Goal: Task Accomplishment & Management: Manage account settings

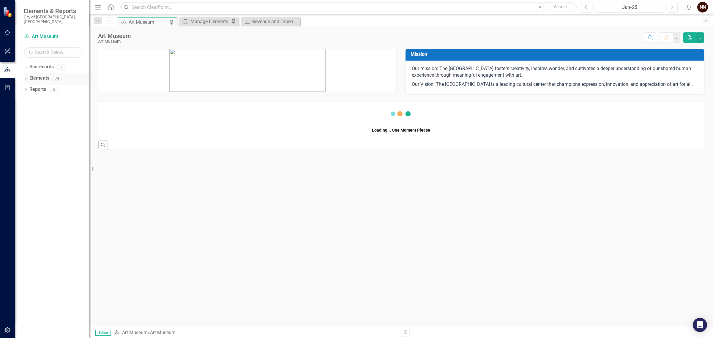
click at [36, 75] on link "Elements" at bounding box center [39, 78] width 20 height 7
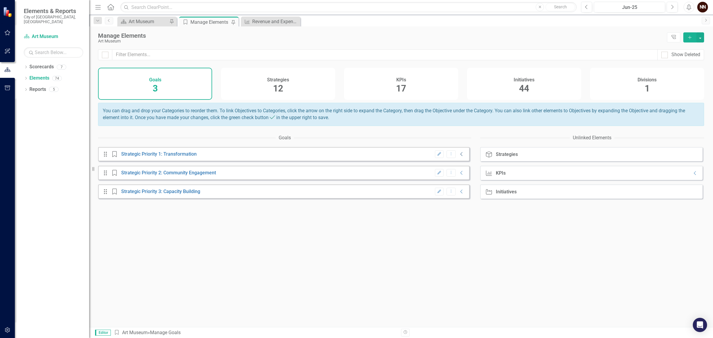
click at [460, 156] on icon at bounding box center [461, 154] width 2 height 4
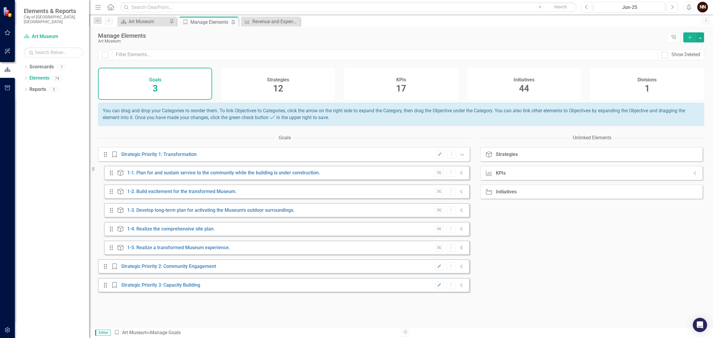
click at [459, 250] on icon "Collapse" at bounding box center [462, 247] width 6 height 5
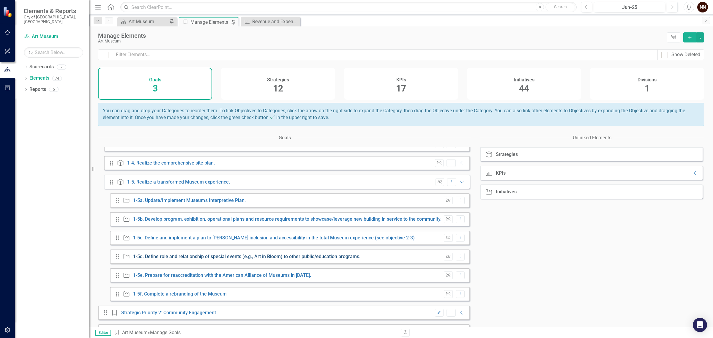
scroll to position [74, 0]
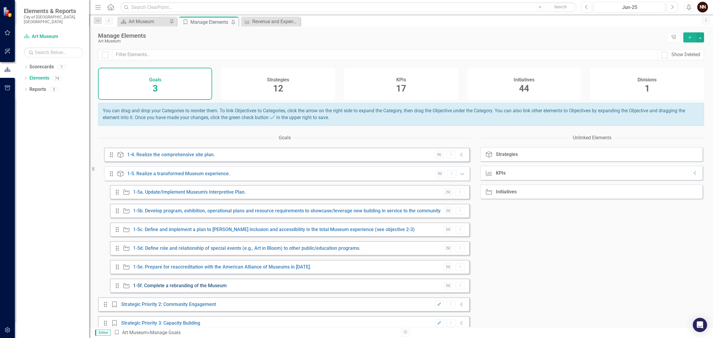
click at [211, 288] on link "1-5f. Complete a rebranding of the Museum" at bounding box center [180, 286] width 94 height 6
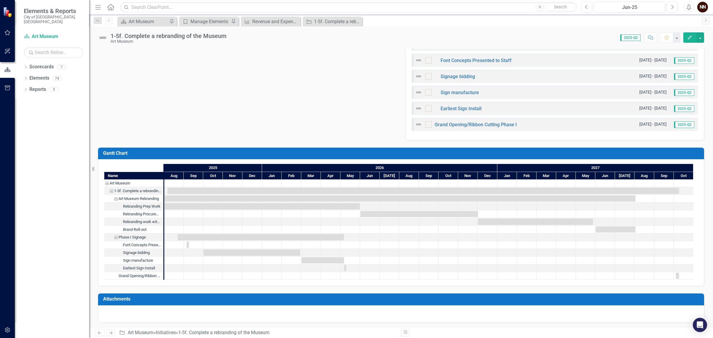
scroll to position [301, 0]
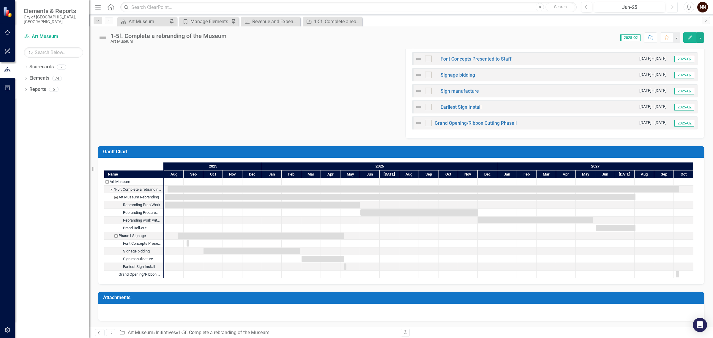
click at [673, 5] on icon "Next" at bounding box center [671, 6] width 3 height 5
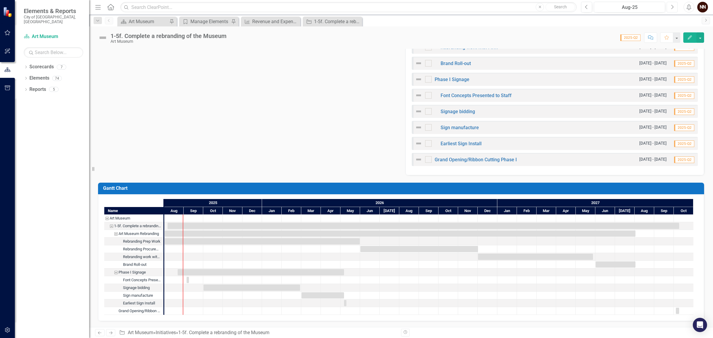
scroll to position [301, 0]
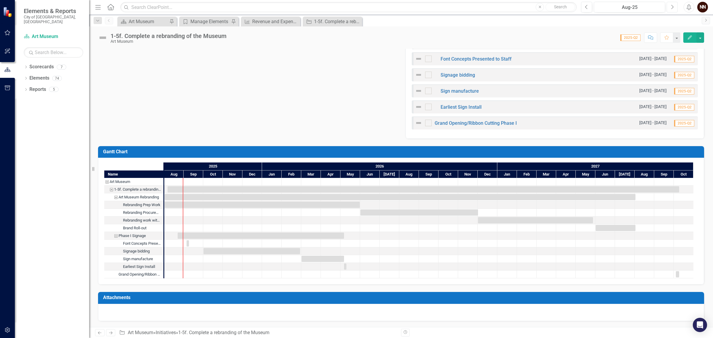
click at [672, 5] on icon "Next" at bounding box center [671, 6] width 3 height 5
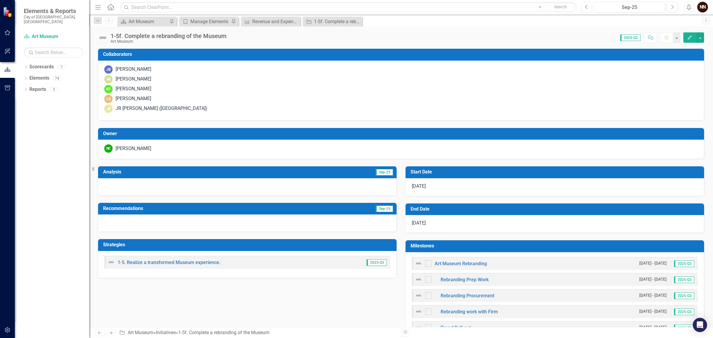
click at [586, 6] on icon "Previous" at bounding box center [586, 6] width 3 height 5
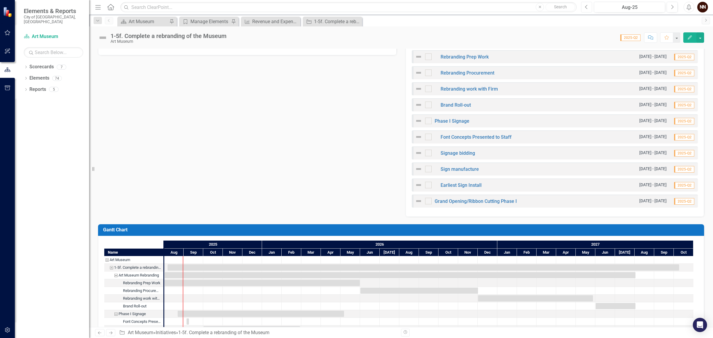
scroll to position [186, 0]
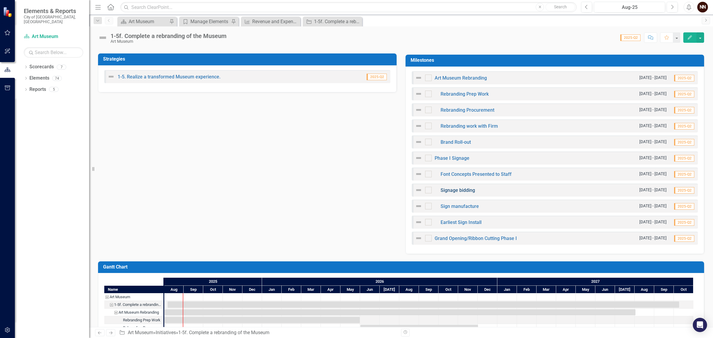
click at [447, 190] on link "Signage bidding" at bounding box center [457, 190] width 34 height 6
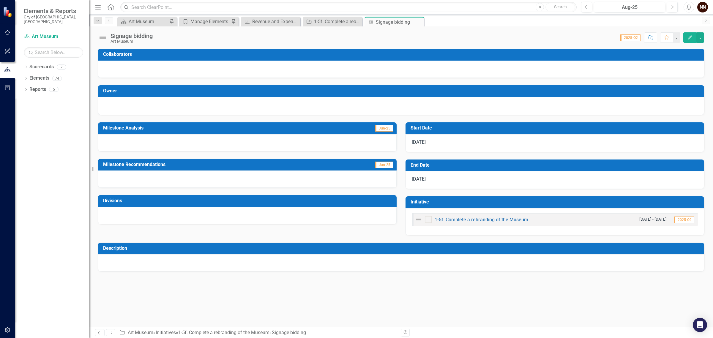
click at [426, 142] on span "10/1/25" at bounding box center [419, 142] width 14 height 6
click at [526, 127] on h3 "Start Date" at bounding box center [555, 127] width 290 height 5
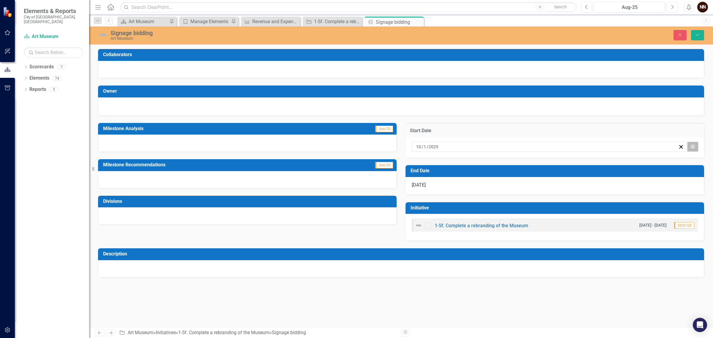
click at [691, 143] on button "Calendar" at bounding box center [692, 147] width 11 height 10
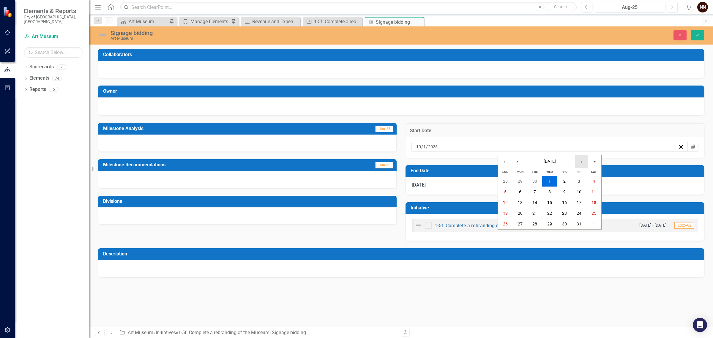
click at [581, 163] on button "›" at bounding box center [581, 161] width 13 height 13
click at [595, 181] on button "1" at bounding box center [593, 181] width 15 height 11
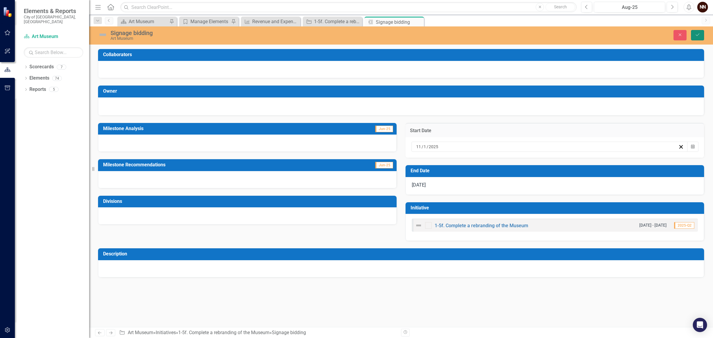
click at [693, 32] on button "Save" at bounding box center [697, 35] width 13 height 10
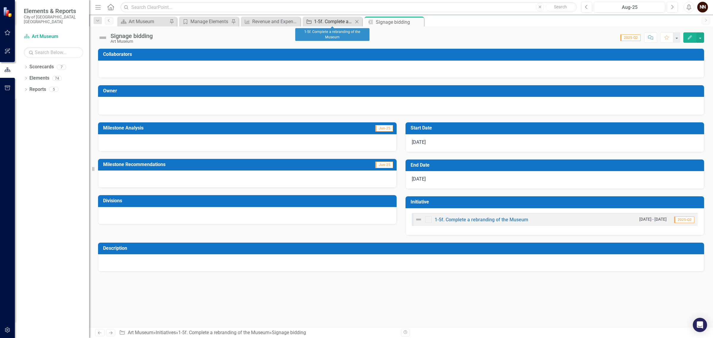
click at [332, 21] on div "1-5f. Complete a rebranding of the Museum" at bounding box center [333, 21] width 39 height 7
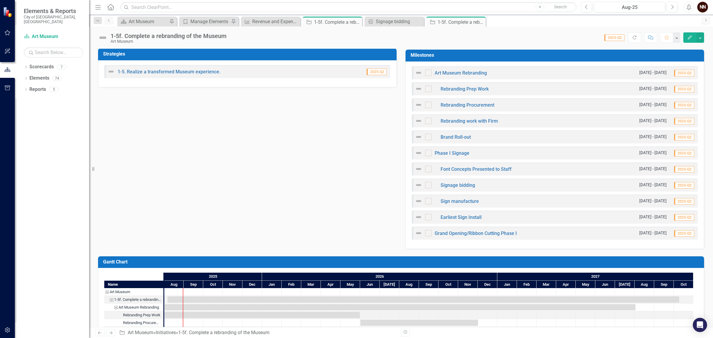
scroll to position [186, 0]
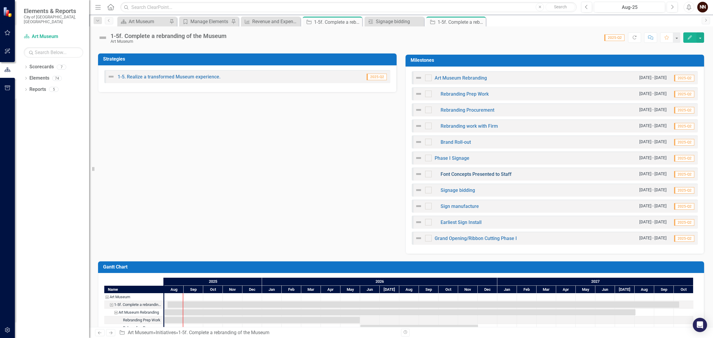
click at [464, 173] on link "Font Concepts Presented to Staff" at bounding box center [475, 174] width 71 height 6
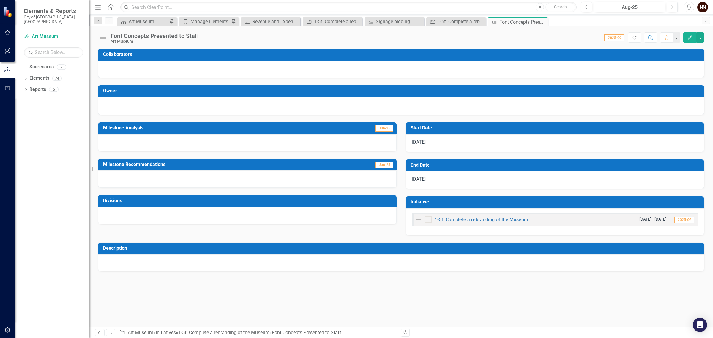
click at [475, 144] on div "9/5/25" at bounding box center [554, 143] width 298 height 18
click at [635, 128] on h3 "Start Date" at bounding box center [555, 127] width 290 height 5
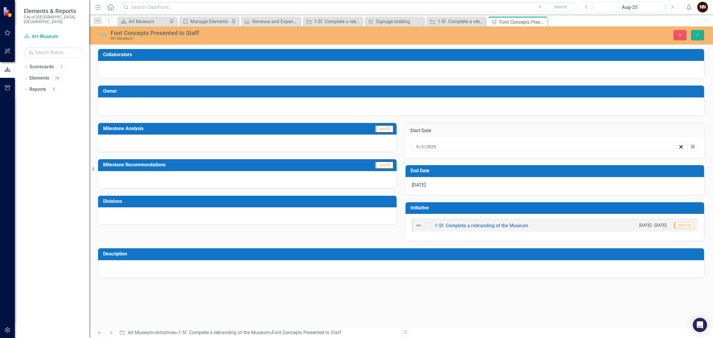
click at [635, 128] on h3 "Start Date" at bounding box center [555, 130] width 290 height 5
click at [691, 146] on icon "Calendar" at bounding box center [693, 147] width 4 height 4
click at [690, 146] on button "Calendar" at bounding box center [692, 147] width 11 height 10
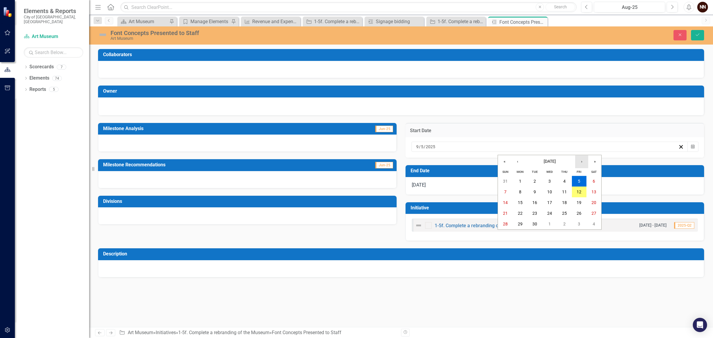
click at [579, 161] on button "›" at bounding box center [581, 161] width 13 height 13
click at [518, 204] on abbr "13" at bounding box center [520, 202] width 5 height 5
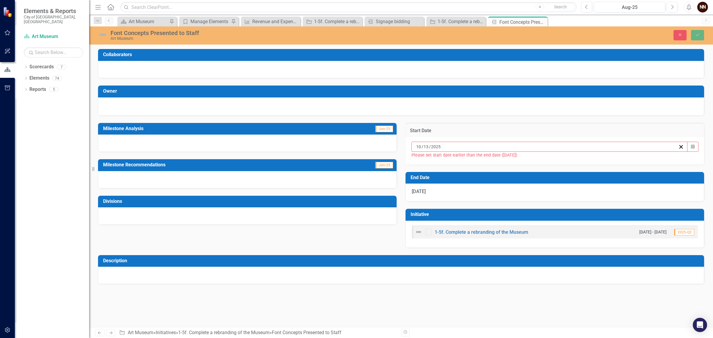
click at [681, 180] on h3 "End Date" at bounding box center [555, 177] width 290 height 5
click at [682, 178] on h3 "End Date" at bounding box center [555, 177] width 290 height 5
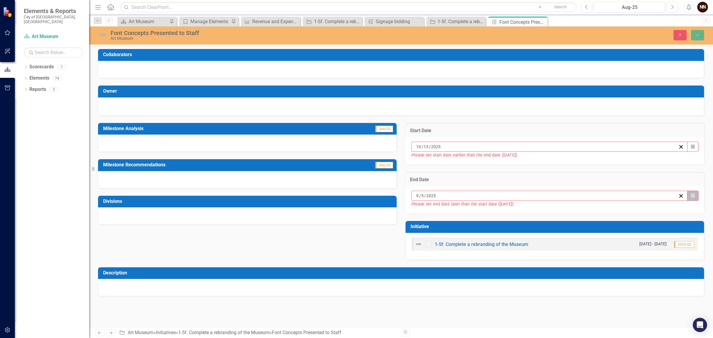
click at [692, 196] on icon "Calendar" at bounding box center [693, 196] width 4 height 4
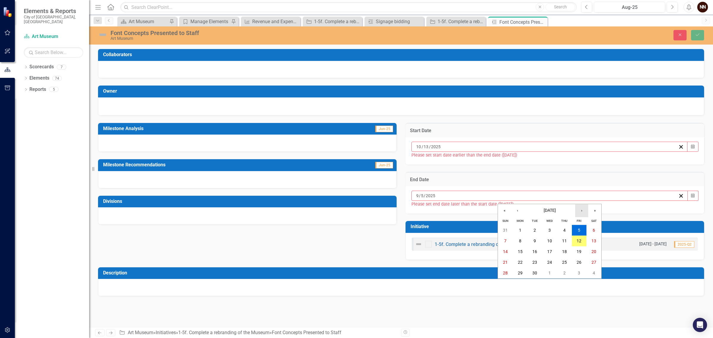
click at [582, 212] on button "›" at bounding box center [581, 210] width 13 height 13
click at [523, 253] on button "13" at bounding box center [520, 251] width 15 height 11
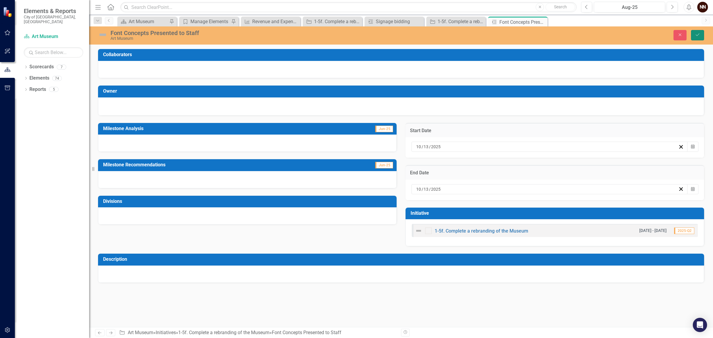
click at [699, 35] on icon "Save" at bounding box center [697, 35] width 5 height 4
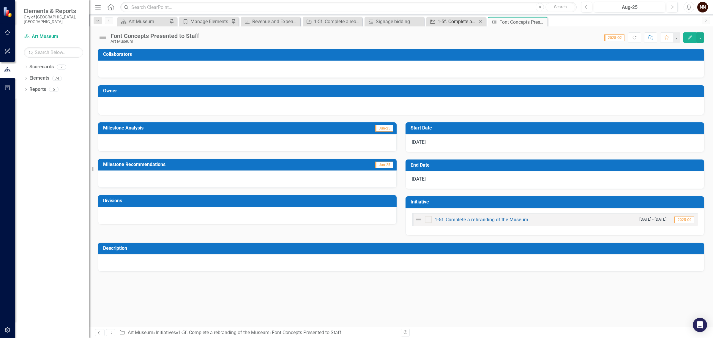
click at [450, 20] on div "1-5f. Complete a rebranding of the Museum" at bounding box center [456, 21] width 39 height 7
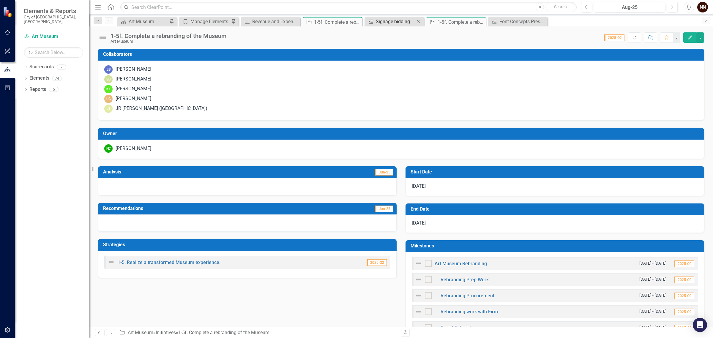
click at [397, 20] on div "Signage bidding" at bounding box center [395, 21] width 39 height 7
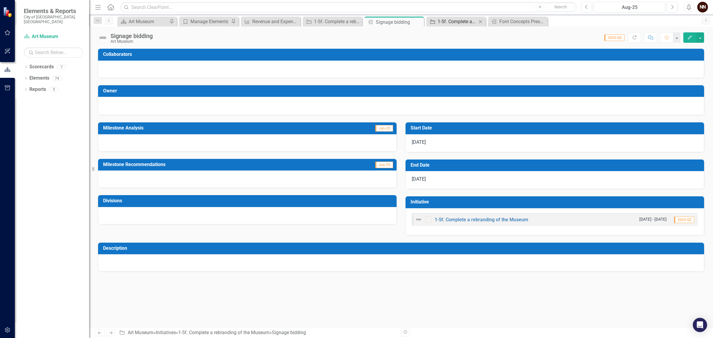
click at [456, 20] on div "1-5f. Complete a rebranding of the Museum" at bounding box center [456, 21] width 39 height 7
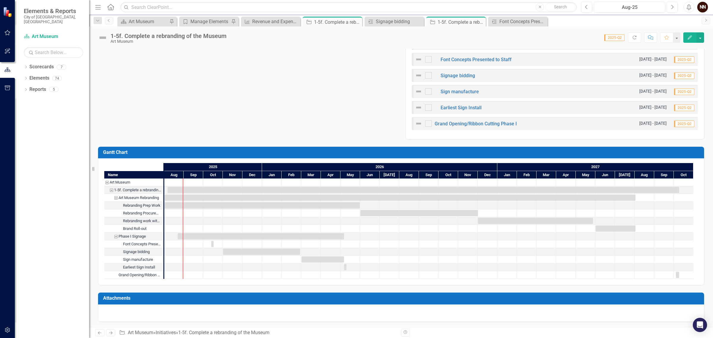
scroll to position [301, 0]
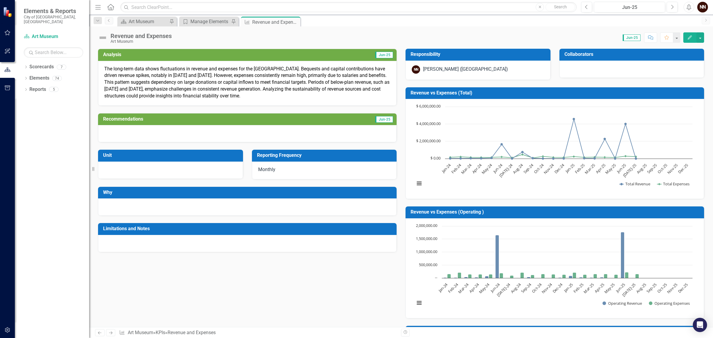
scroll to position [445, 0]
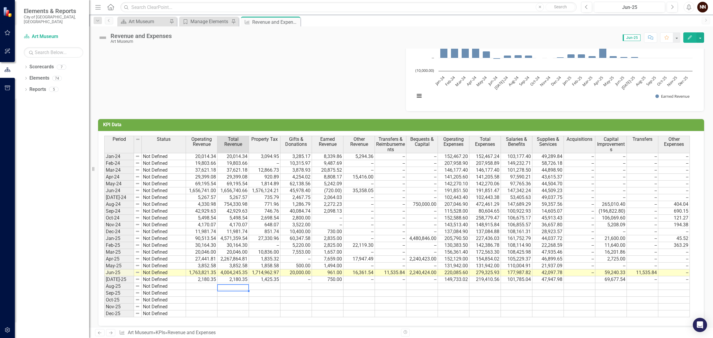
click at [237, 290] on td at bounding box center [232, 286] width 31 height 7
click at [268, 290] on td at bounding box center [264, 286] width 31 height 7
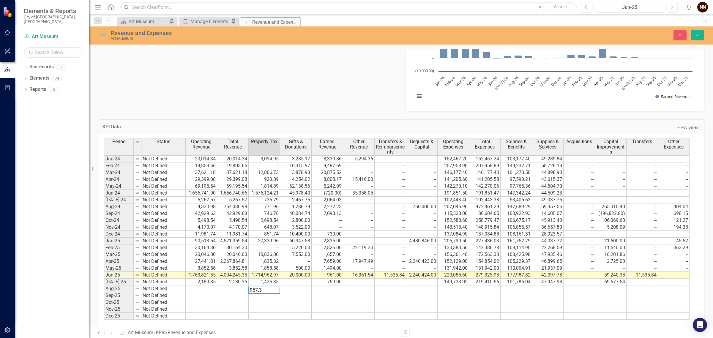
type textarea "957.30"
type textarea "2500"
type textarea "2249"
type textarea "3932.13"
type textarea "0"
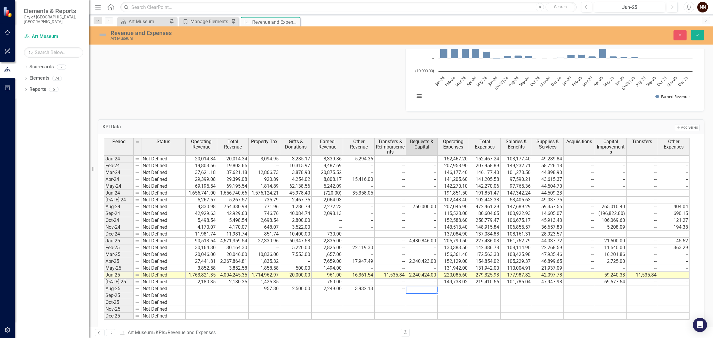
type textarea "0"
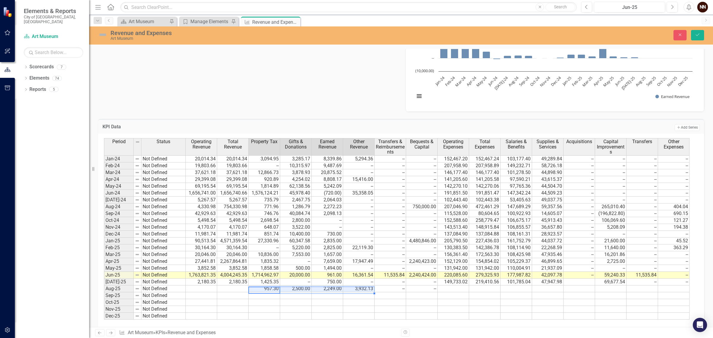
drag, startPoint x: 271, startPoint y: 288, endPoint x: 347, endPoint y: 291, distance: 76.4
click at [347, 291] on tr "Aug-25 Not Defined 957.30 2,500.00 2,249.00 3,932.13 -- --" at bounding box center [396, 288] width 585 height 7
click at [238, 290] on td at bounding box center [232, 288] width 31 height 7
type textarea "9638.43"
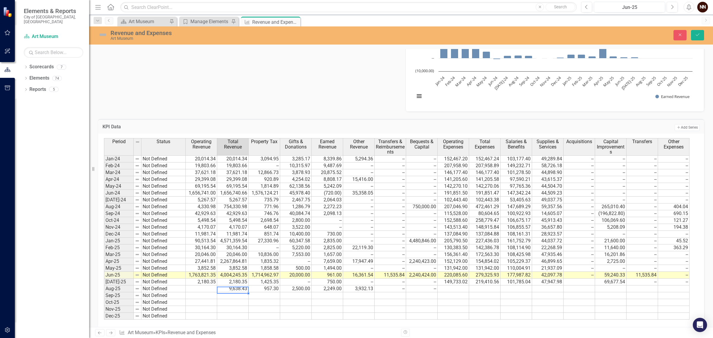
click at [204, 290] on td at bounding box center [201, 288] width 31 height 7
click at [701, 35] on button "Save" at bounding box center [697, 35] width 13 height 10
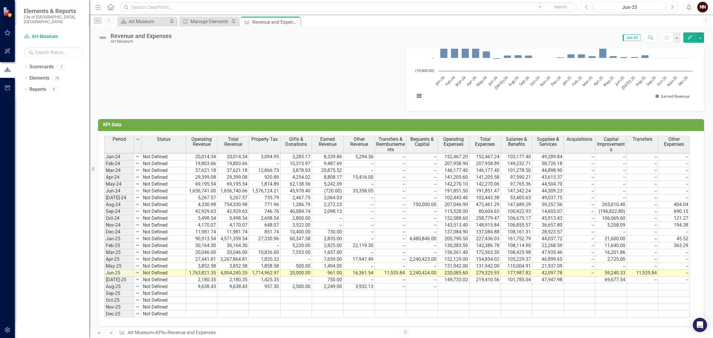
scroll to position [456, 0]
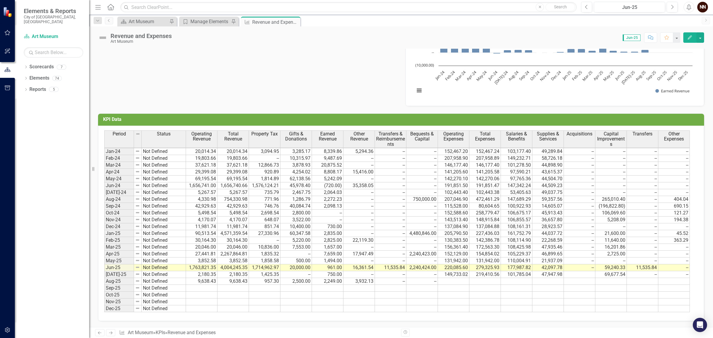
click at [452, 278] on td at bounding box center [453, 281] width 31 height 7
click at [547, 278] on td at bounding box center [547, 281] width 31 height 7
click at [516, 278] on td at bounding box center [516, 281] width 31 height 7
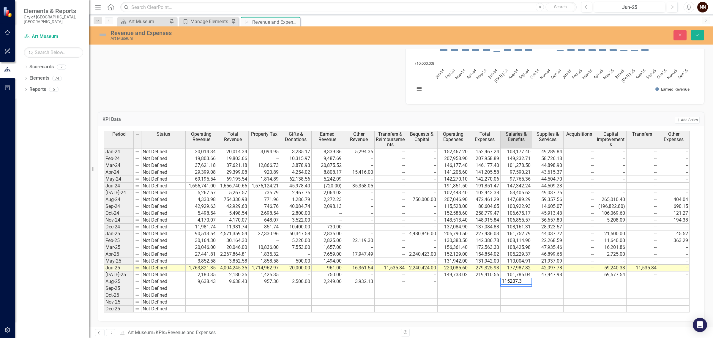
type textarea "115207.30"
type textarea "-30031.42"
type textarea "0"
type textarea "1048523.97"
type textarea "0"
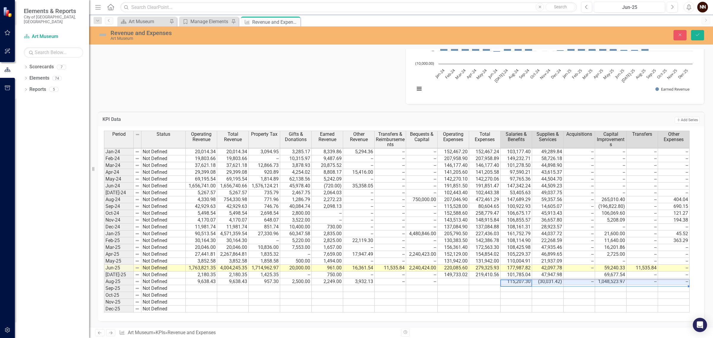
drag, startPoint x: 516, startPoint y: 276, endPoint x: 676, endPoint y: 277, distance: 159.5
click at [676, 278] on tr "Aug-25 Not Defined 9,638.43 9,638.43 957.30 2,500.00 2,249.00 3,932.13 -- -- 11…" at bounding box center [396, 281] width 585 height 7
click at [489, 278] on td at bounding box center [484, 281] width 31 height 7
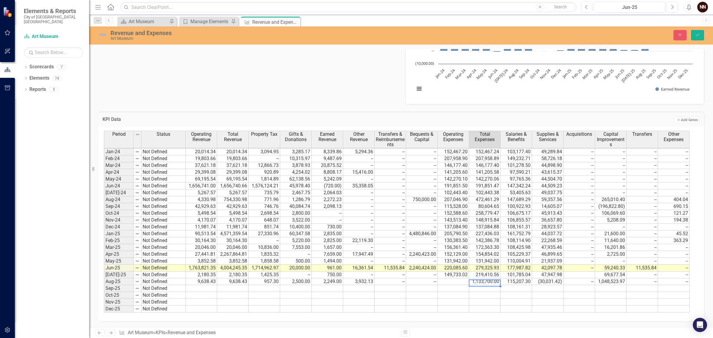
click at [461, 279] on td at bounding box center [452, 281] width 31 height 7
type textarea "85175.88"
click at [104, 219] on div "Period Status Operating Revenue Total Revenue Property Tax Gifts & Donations Ea…" at bounding box center [104, 222] width 0 height 182
click at [697, 37] on icon "Save" at bounding box center [697, 35] width 5 height 4
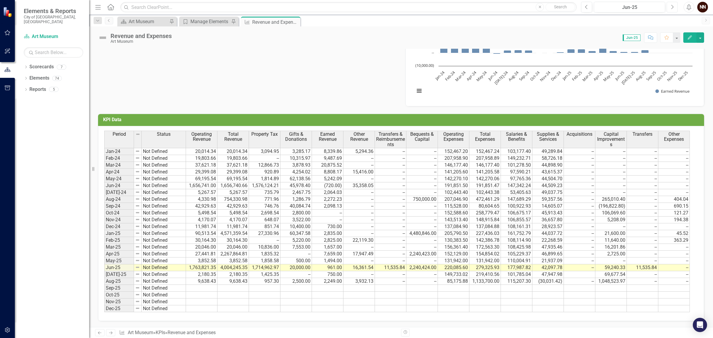
click at [673, 7] on icon "Next" at bounding box center [671, 6] width 3 height 5
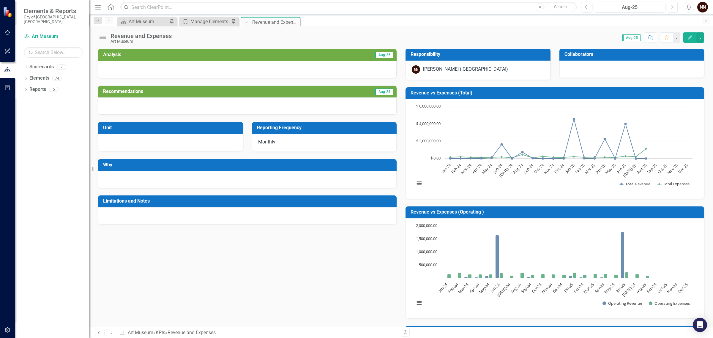
click at [303, 68] on div at bounding box center [247, 69] width 298 height 17
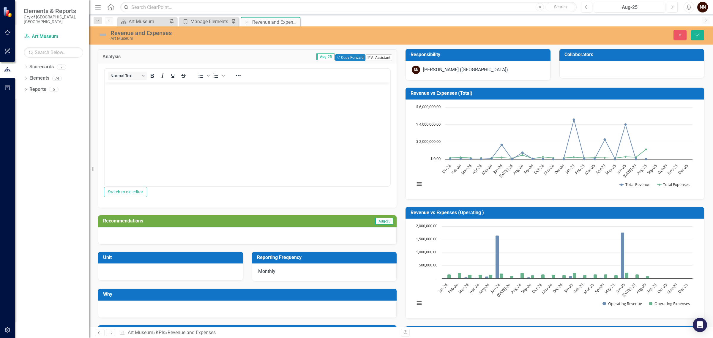
click at [377, 57] on button "ClearPoint AI AI Assistant" at bounding box center [378, 57] width 27 height 7
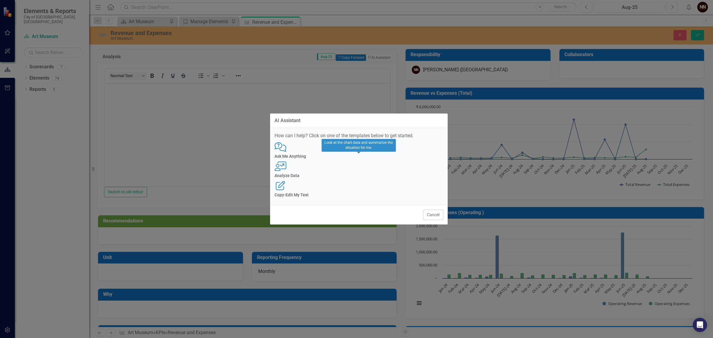
click at [357, 170] on div "User with Chart Analyze Data" at bounding box center [358, 170] width 169 height 16
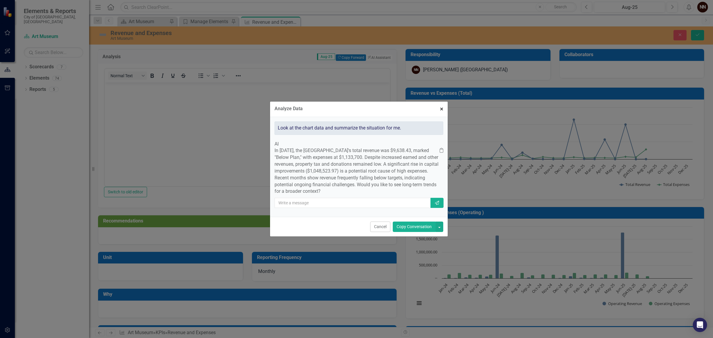
click at [442, 105] on span "×" at bounding box center [441, 108] width 3 height 7
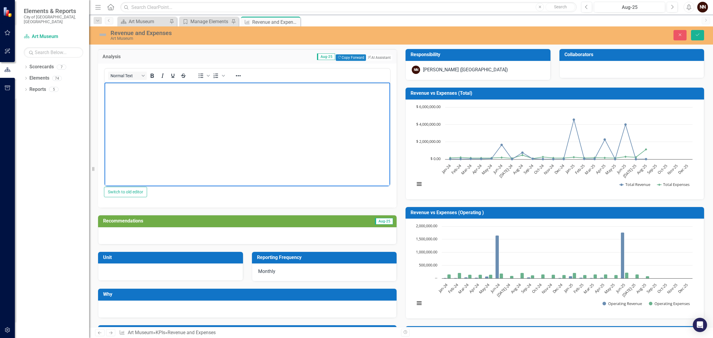
click at [301, 107] on body "Rich Text Area. Press ALT-0 for help." at bounding box center [247, 126] width 285 height 89
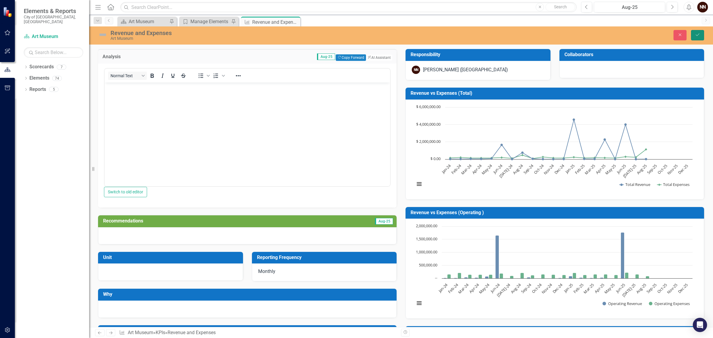
click at [700, 32] on button "Save" at bounding box center [697, 35] width 13 height 10
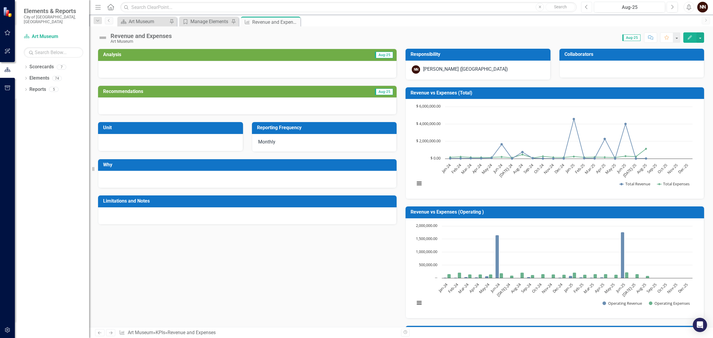
click at [584, 7] on button "Previous" at bounding box center [586, 7] width 11 height 11
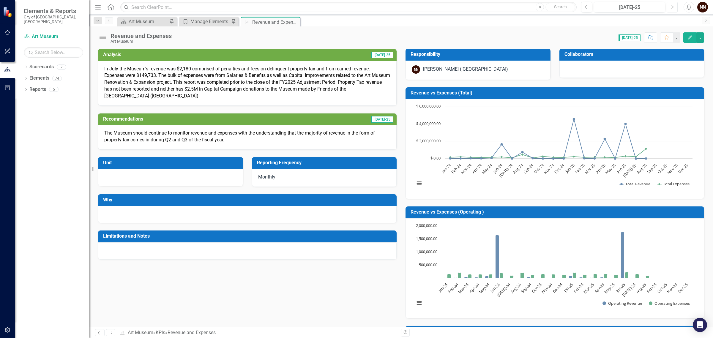
click at [676, 8] on button "Next" at bounding box center [671, 7] width 11 height 11
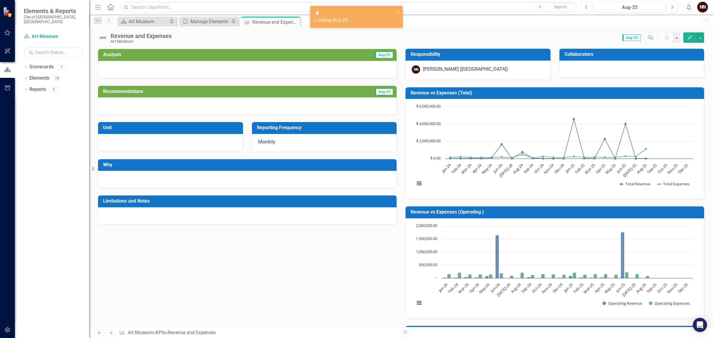
click at [329, 68] on div at bounding box center [247, 69] width 298 height 17
click at [329, 67] on div at bounding box center [247, 69] width 298 height 17
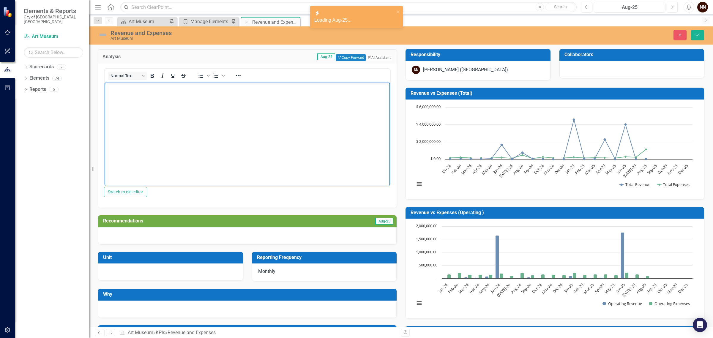
click at [280, 87] on p "Rich Text Area. Press ALT-0 for help." at bounding box center [247, 87] width 282 height 7
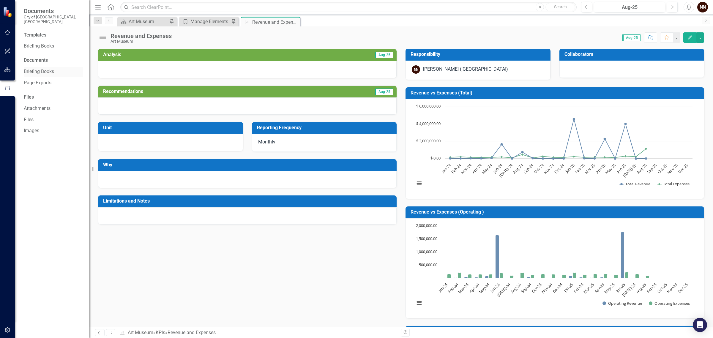
click at [46, 68] on link "Briefing Books" at bounding box center [53, 71] width 59 height 7
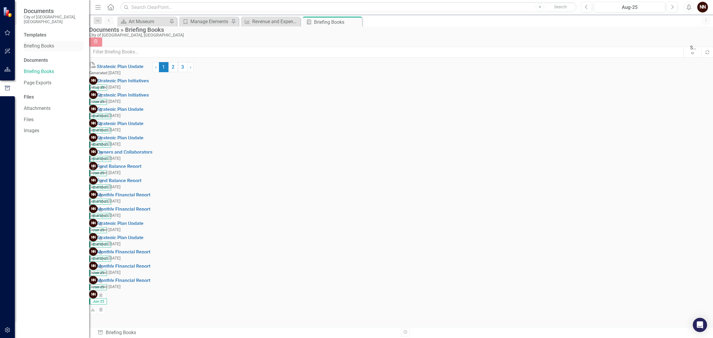
click at [47, 43] on link "Briefing Books" at bounding box center [53, 46] width 59 height 7
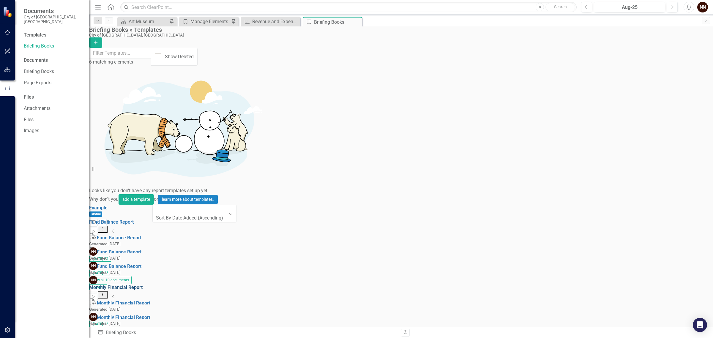
click at [140, 284] on link "Monthly FInancial Report" at bounding box center [115, 287] width 53 height 6
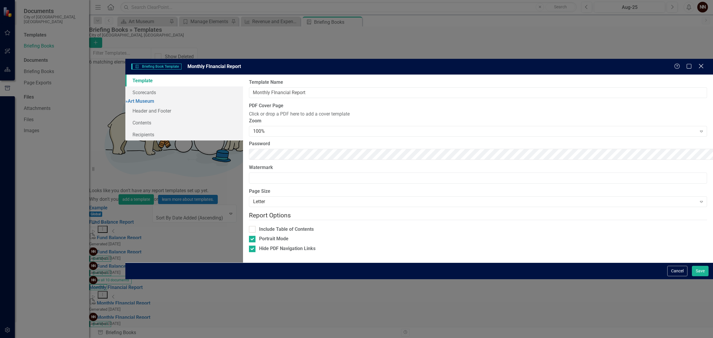
click at [703, 63] on div "Close" at bounding box center [700, 67] width 7 height 8
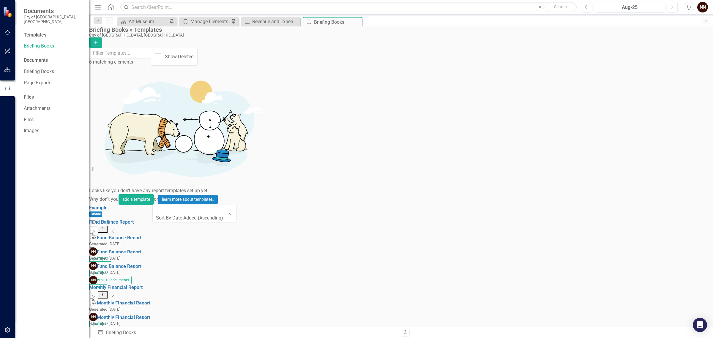
click at [96, 295] on icon "Start" at bounding box center [93, 297] width 4 height 4
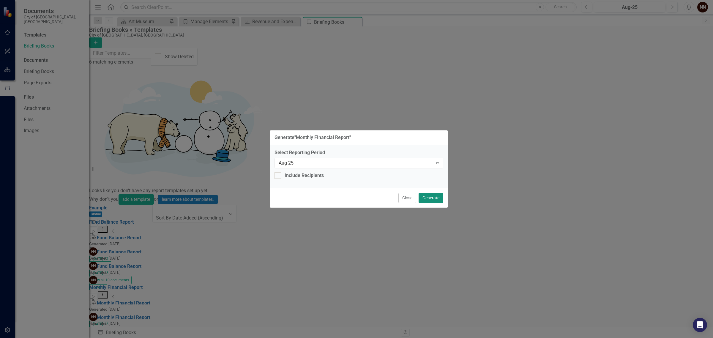
click at [434, 198] on button "Generate" at bounding box center [430, 198] width 25 height 10
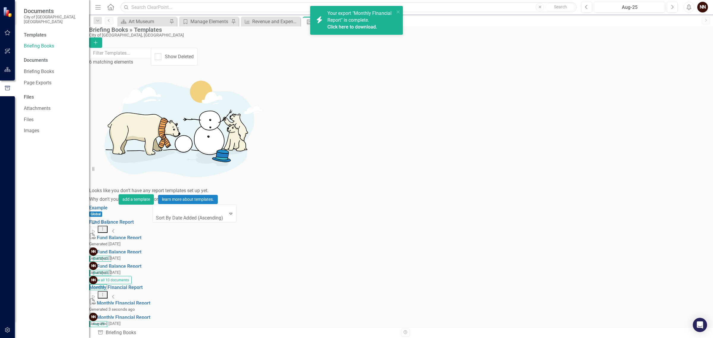
click at [337, 24] on link "Click here to download." at bounding box center [352, 27] width 50 height 6
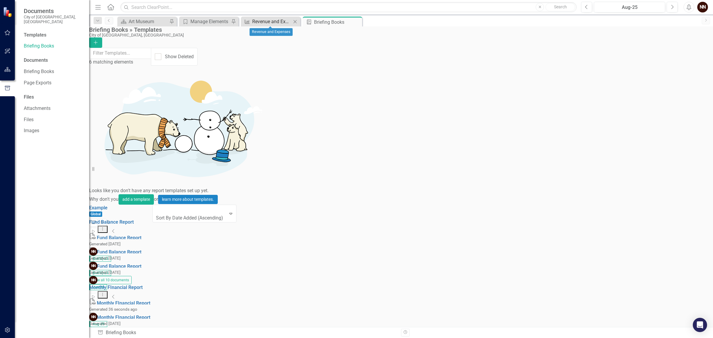
click at [263, 21] on div "Revenue and Expenses" at bounding box center [271, 21] width 39 height 7
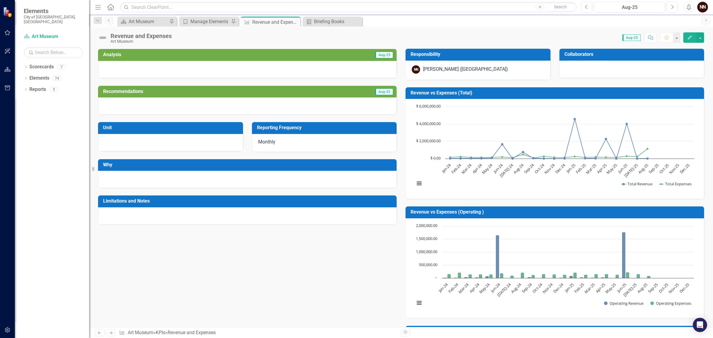
click at [202, 26] on div "Goal Manage Elements Pin" at bounding box center [208, 22] width 59 height 10
click at [154, 22] on div "Art Museum" at bounding box center [148, 21] width 39 height 7
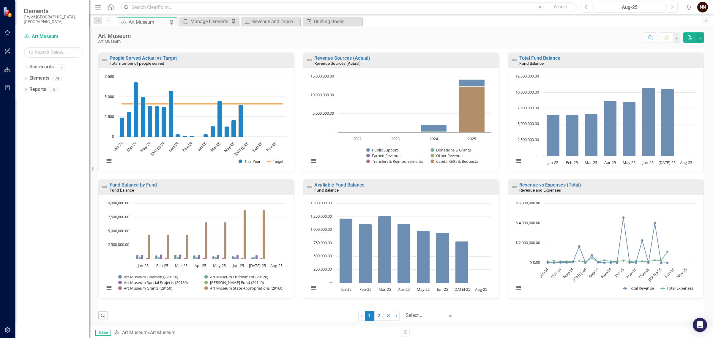
scroll to position [310, 0]
click at [377, 316] on link "2" at bounding box center [379, 316] width 10 height 10
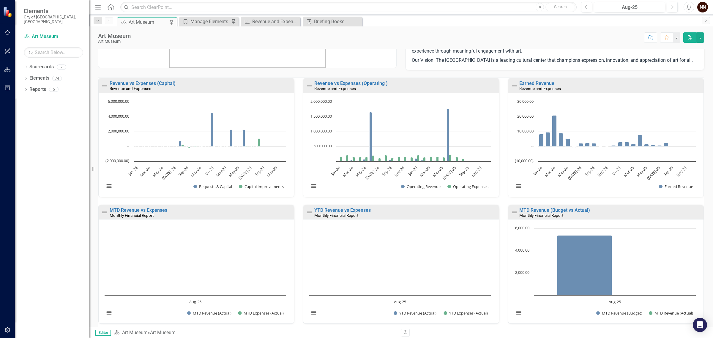
scroll to position [37, 0]
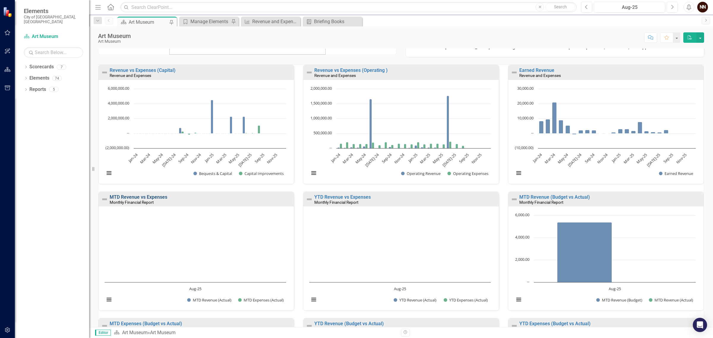
click at [125, 200] on link "MTD Revenue vs Expenses" at bounding box center [139, 197] width 58 height 6
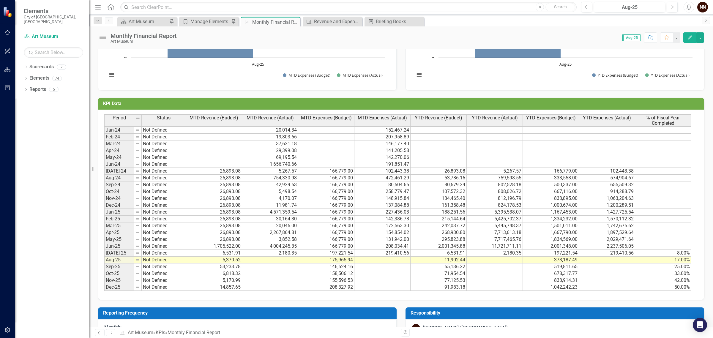
scroll to position [483, 0]
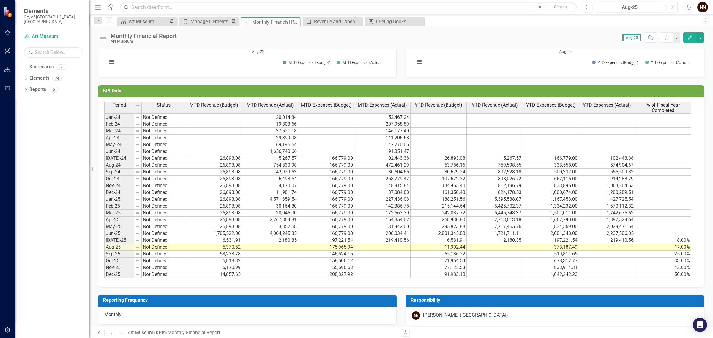
click at [281, 247] on td at bounding box center [270, 247] width 56 height 7
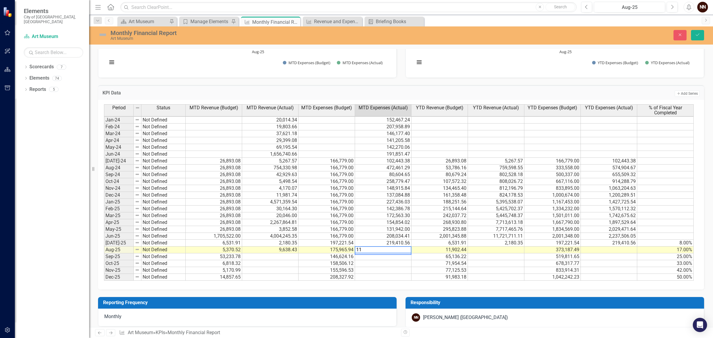
type textarea "1"
click at [475, 249] on td at bounding box center [496, 249] width 56 height 7
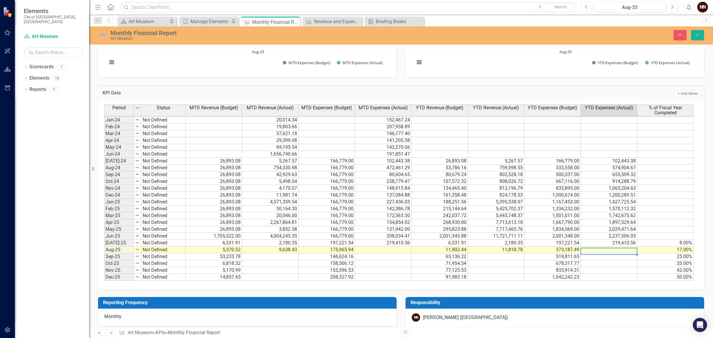
click at [366, 248] on td at bounding box center [383, 249] width 56 height 7
type textarea "1353297.16"
click at [698, 36] on icon "Save" at bounding box center [697, 35] width 5 height 4
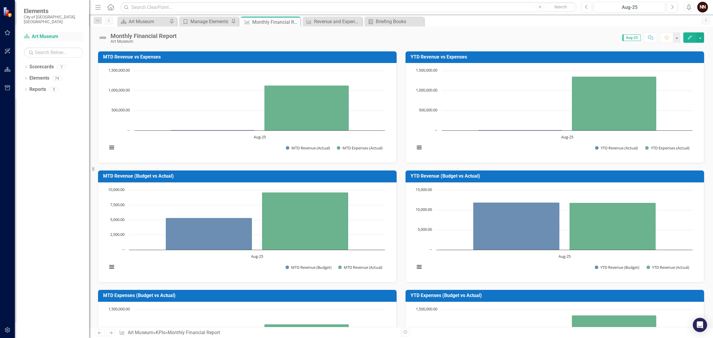
scroll to position [158, 0]
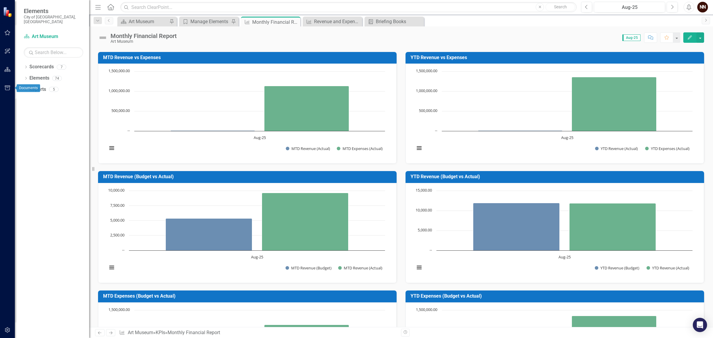
click at [11, 88] on button "button" at bounding box center [7, 88] width 13 height 12
click at [45, 43] on link "Briefing Books" at bounding box center [53, 46] width 59 height 7
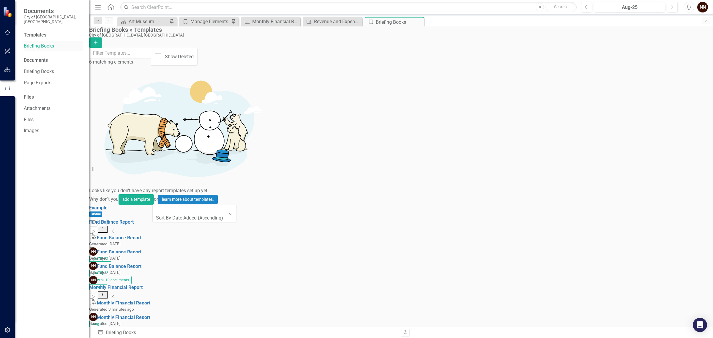
click at [43, 43] on link "Briefing Books" at bounding box center [53, 46] width 59 height 7
click at [96, 295] on icon "Start" at bounding box center [93, 297] width 4 height 4
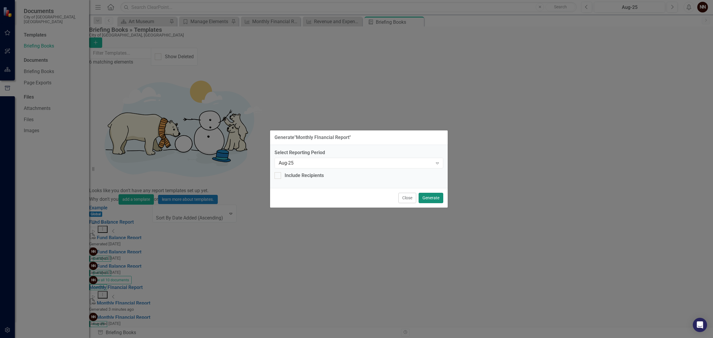
click at [437, 196] on button "Generate" at bounding box center [430, 198] width 25 height 10
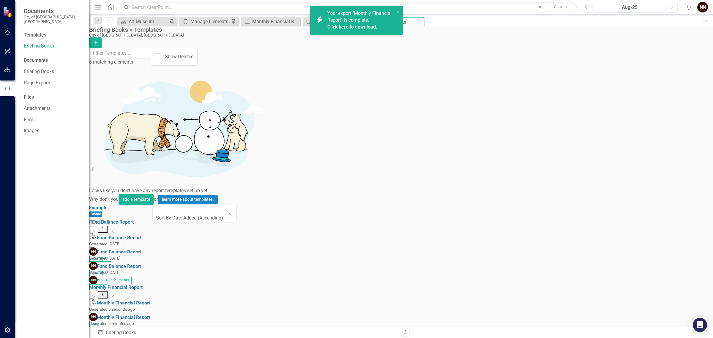
click at [357, 25] on link "Click here to download." at bounding box center [352, 27] width 50 height 6
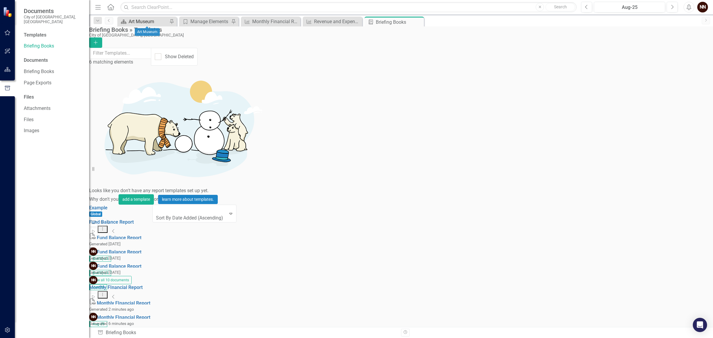
click at [150, 20] on div "Art Museum" at bounding box center [148, 21] width 39 height 7
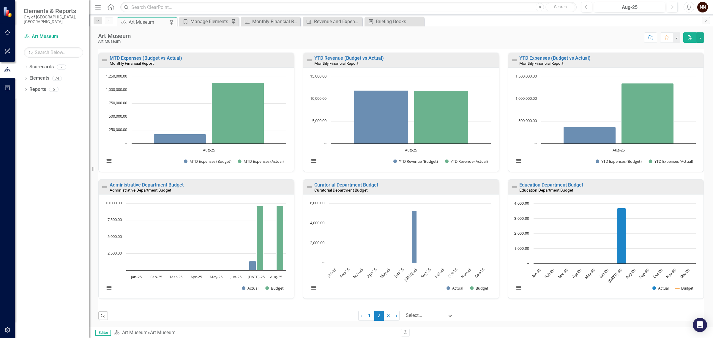
scroll to position [310, 0]
click at [369, 318] on link "1" at bounding box center [370, 316] width 10 height 10
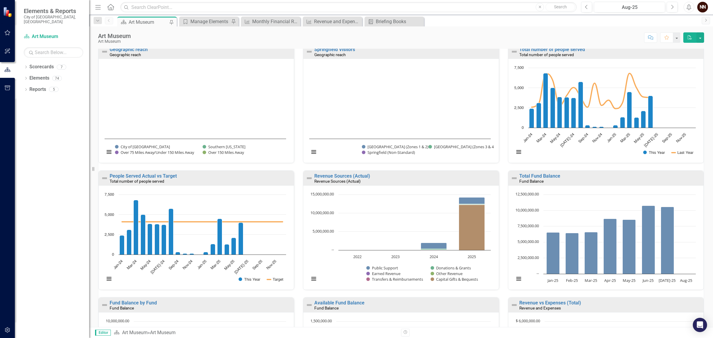
scroll to position [186, 0]
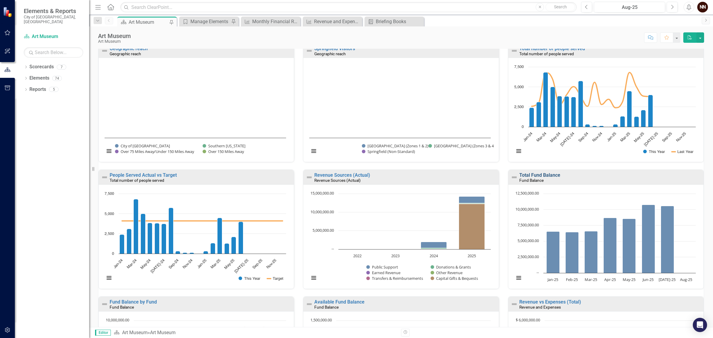
click at [523, 178] on link "Total Fund Balance" at bounding box center [539, 175] width 41 height 6
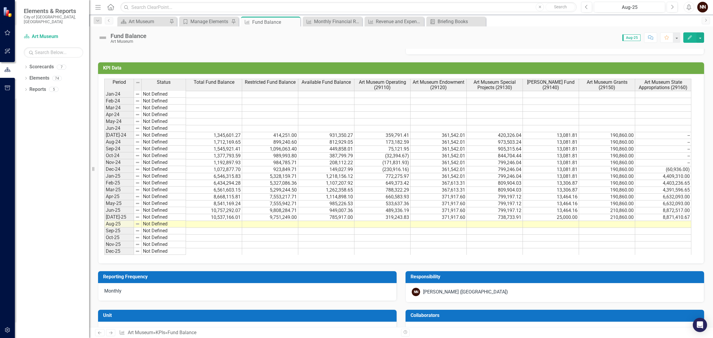
scroll to position [456, 0]
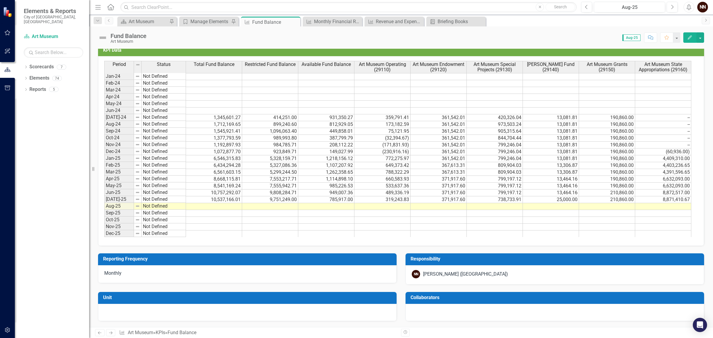
click at [364, 204] on td at bounding box center [382, 206] width 56 height 7
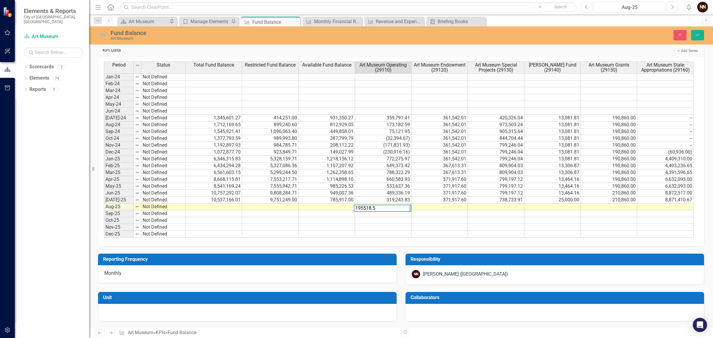
type textarea "195518.52"
type textarea "376046.68"
type textarea "3080187.50"
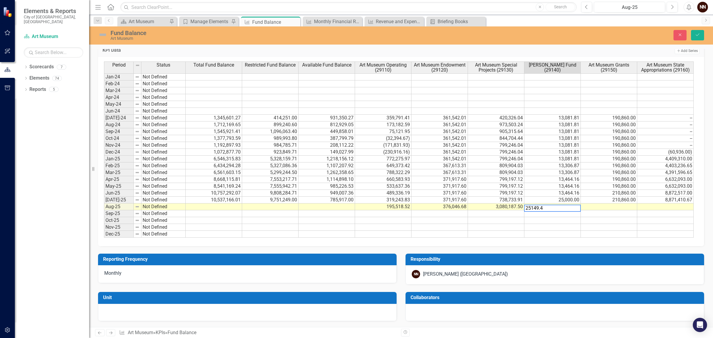
type textarea "25149.47"
click at [104, 201] on div "Period Status Total Fund Balance Restricted Fund Balance Available Fund Balance…" at bounding box center [104, 149] width 0 height 176
click at [622, 204] on td at bounding box center [609, 206] width 56 height 7
type textarea "210860"
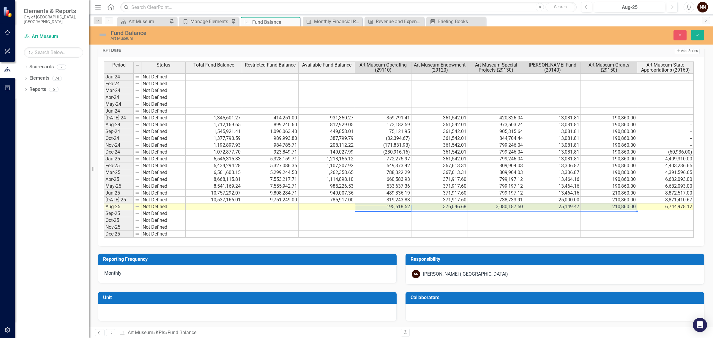
scroll to position [0, 4]
drag, startPoint x: 388, startPoint y: 205, endPoint x: 683, endPoint y: 206, distance: 294.9
click at [683, 206] on tr "Aug-25 Not Defined 195,518.52 376,046.68 3,080,187.50 25,149.47 210,860.00 6,74…" at bounding box center [398, 206] width 589 height 7
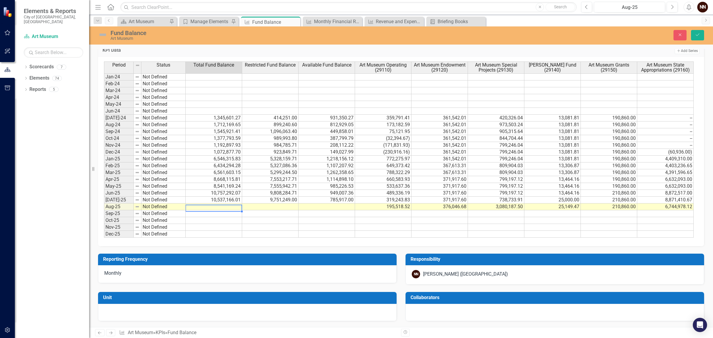
scroll to position [0, 0]
click at [104, 202] on div "Period Status Total Fund Balance Restricted Fund Balance Available Fund Balance…" at bounding box center [104, 149] width 0 height 176
type textarea "10632740"
click at [388, 205] on td "195,518.52" at bounding box center [383, 206] width 56 height 7
click at [695, 36] on icon "Save" at bounding box center [697, 35] width 5 height 4
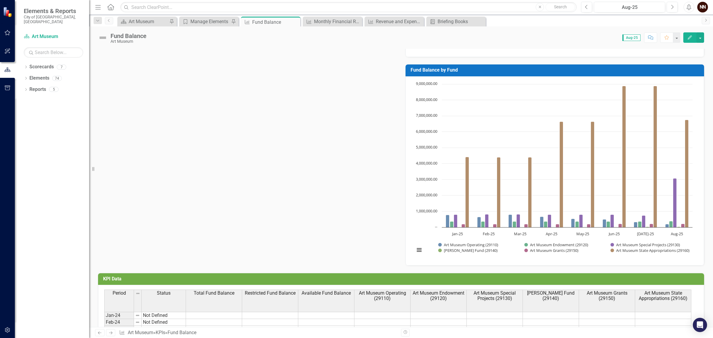
scroll to position [408, 0]
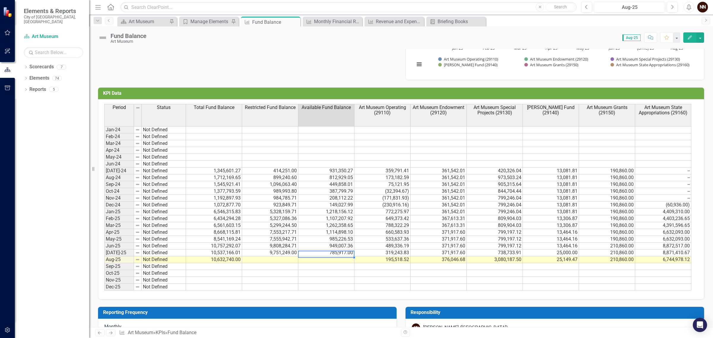
click at [321, 256] on td "785,917.00" at bounding box center [326, 252] width 56 height 7
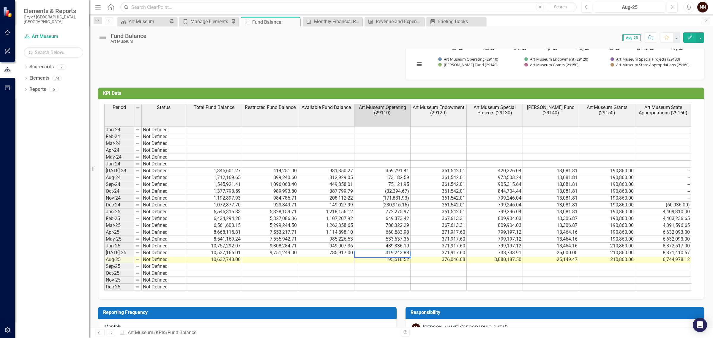
click at [383, 256] on td "319,243.83" at bounding box center [382, 252] width 56 height 7
click at [329, 256] on td "785,917.00" at bounding box center [326, 252] width 56 height 7
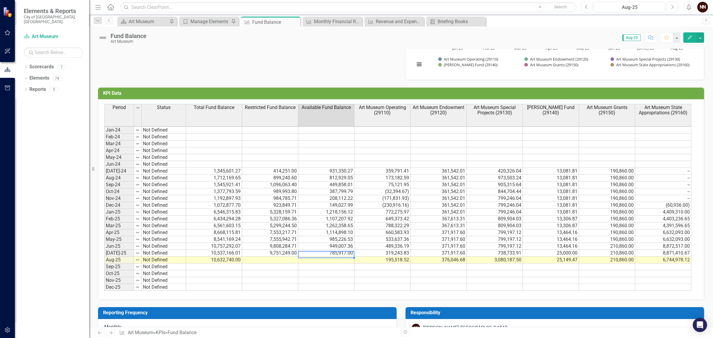
scroll to position [0, 0]
click at [270, 261] on td at bounding box center [270, 260] width 56 height 7
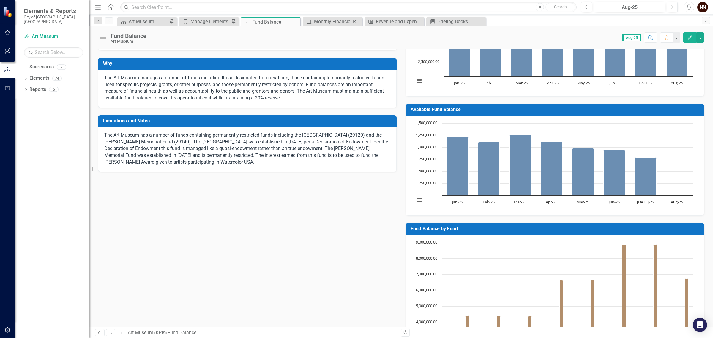
scroll to position [0, 0]
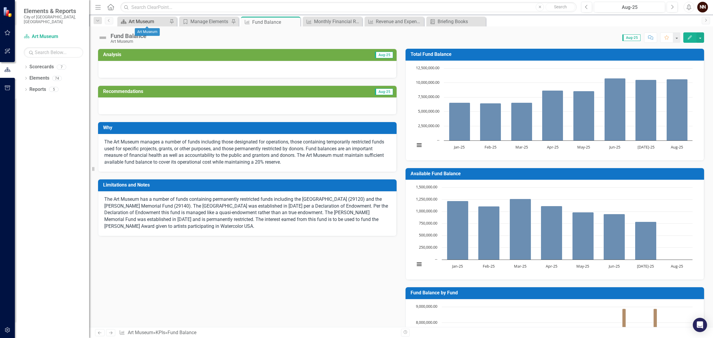
click at [156, 20] on div "Art Museum" at bounding box center [148, 21] width 39 height 7
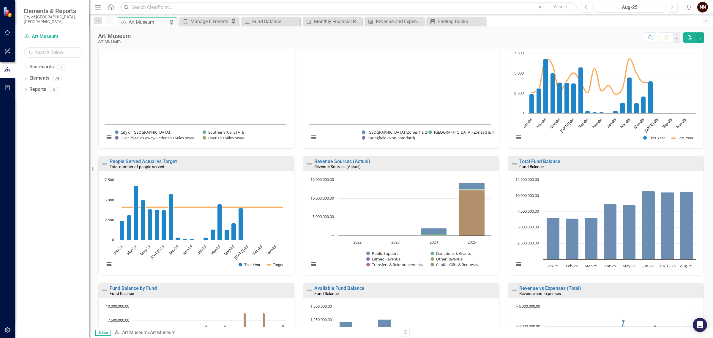
scroll to position [310, 0]
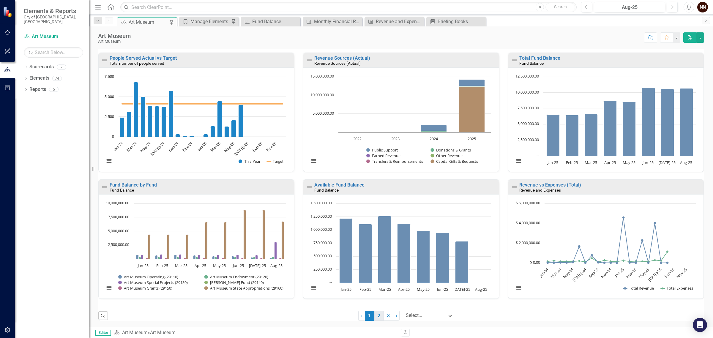
click at [376, 314] on link "2" at bounding box center [379, 316] width 10 height 10
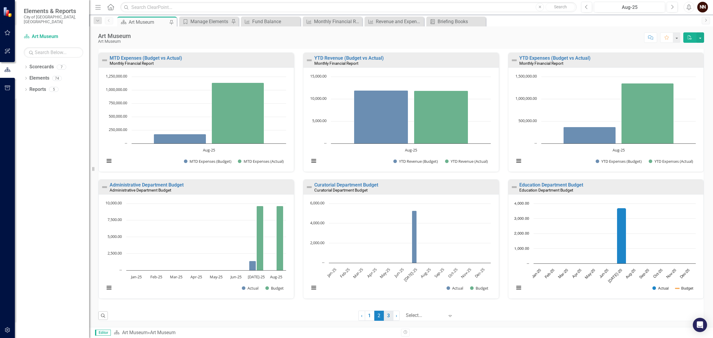
click at [387, 317] on link "3" at bounding box center [389, 316] width 10 height 10
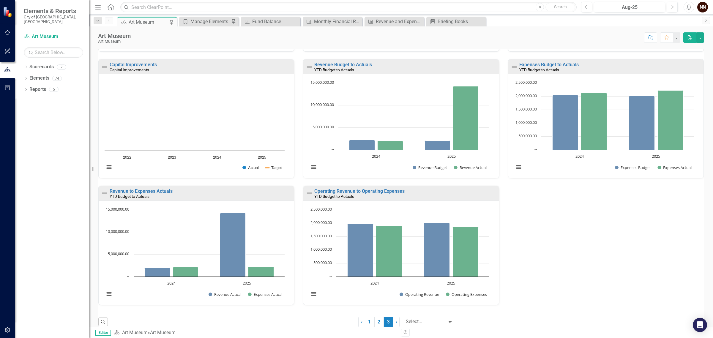
scroll to position [184, 0]
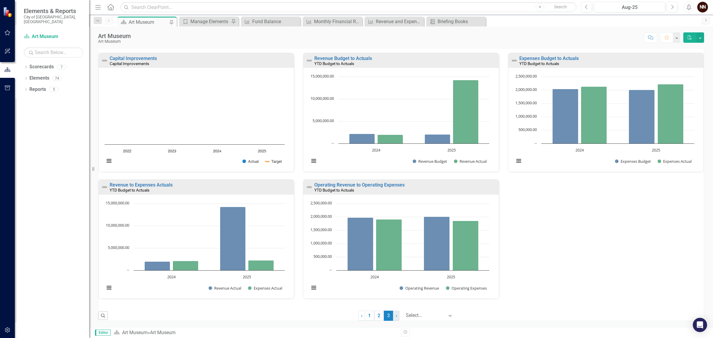
click at [396, 316] on span "›" at bounding box center [396, 316] width 1 height 6
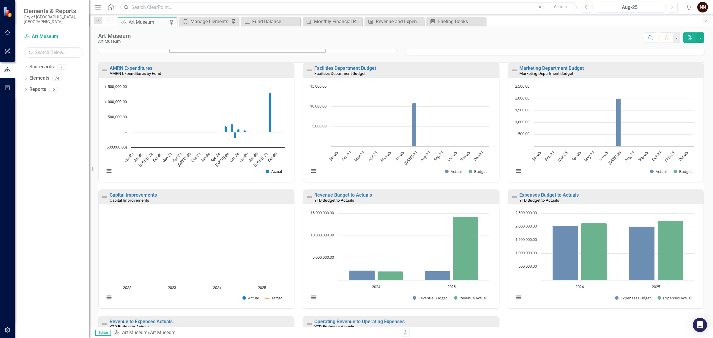
scroll to position [0, 0]
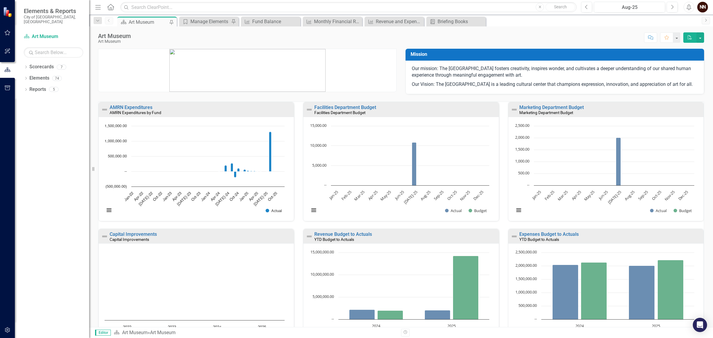
click at [189, 244] on div "Capital Improvements Capital Improvements" at bounding box center [196, 236] width 195 height 15
click at [177, 242] on div "Capital Improvements" at bounding box center [201, 239] width 183 height 5
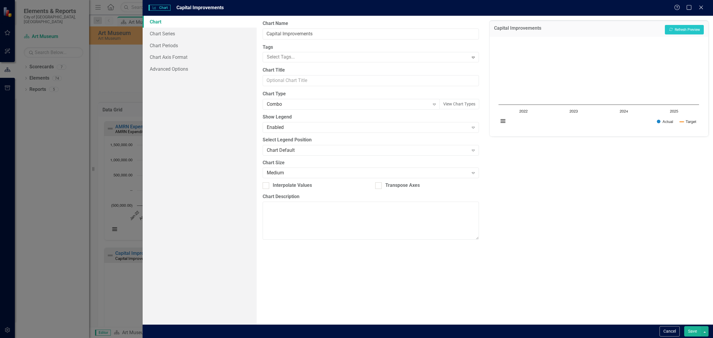
click at [706, 8] on div "Help Maximize Close" at bounding box center [690, 7] width 33 height 7
click at [701, 5] on icon "Close" at bounding box center [700, 7] width 7 height 6
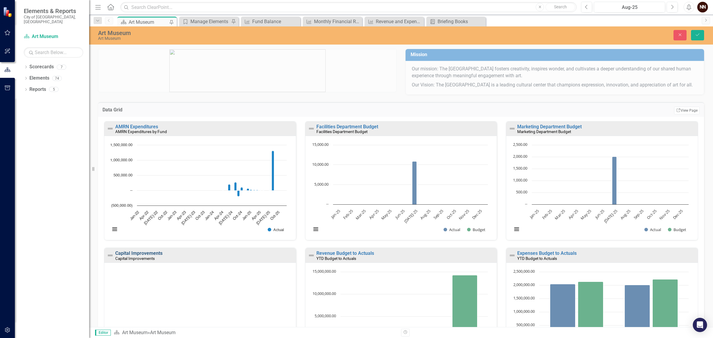
click at [149, 256] on link "Capital Improvements" at bounding box center [138, 253] width 47 height 6
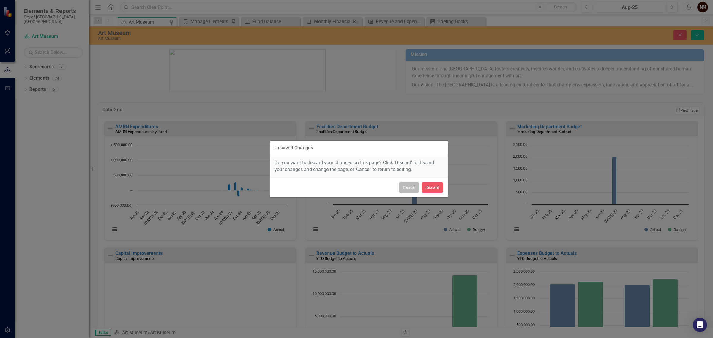
click at [414, 190] on button "Cancel" at bounding box center [409, 187] width 20 height 10
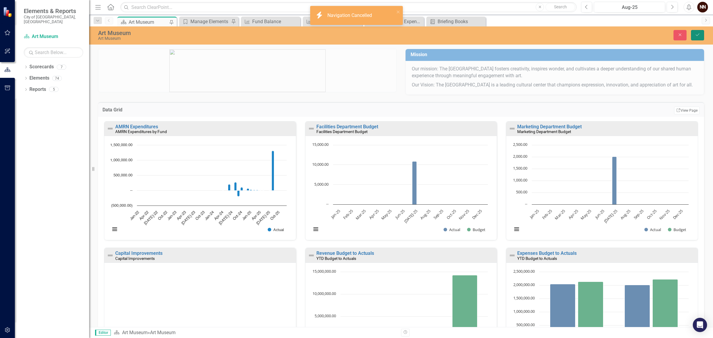
click at [700, 37] on button "Save" at bounding box center [697, 35] width 13 height 10
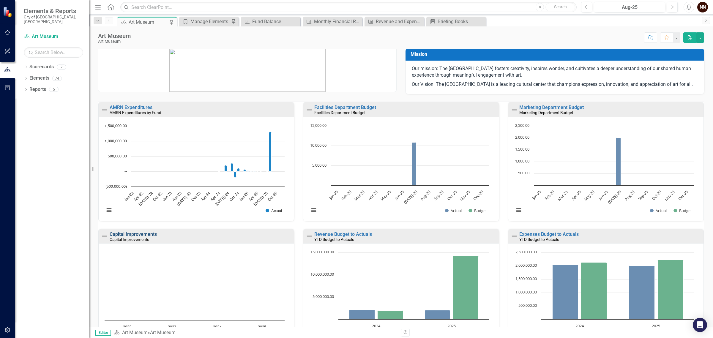
click at [140, 237] on link "Capital Improvements" at bounding box center [133, 234] width 47 height 6
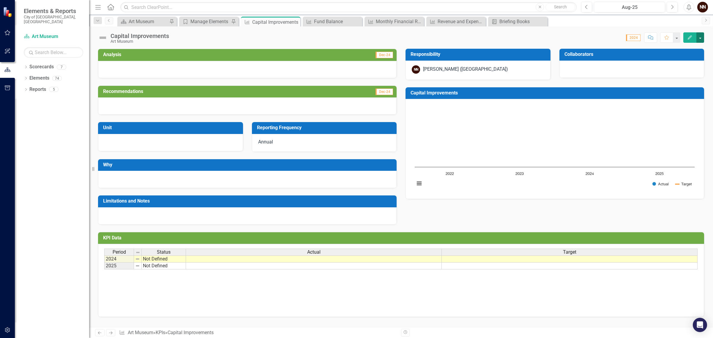
click at [699, 35] on button "button" at bounding box center [700, 37] width 8 height 10
click at [688, 47] on link "Edit Edit KPI" at bounding box center [679, 48] width 48 height 11
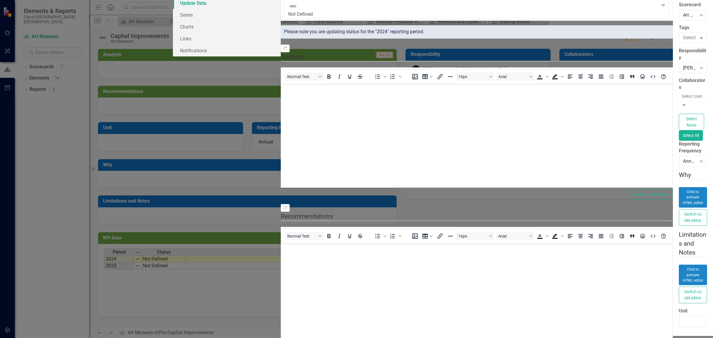
click at [173, 9] on link "Update Data" at bounding box center [227, 3] width 108 height 12
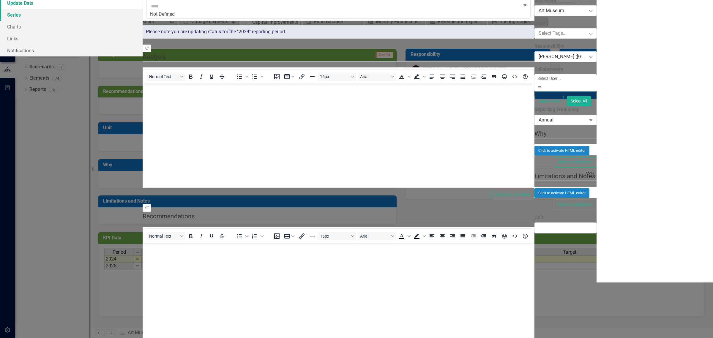
click at [89, 21] on link "Series" at bounding box center [71, 15] width 143 height 12
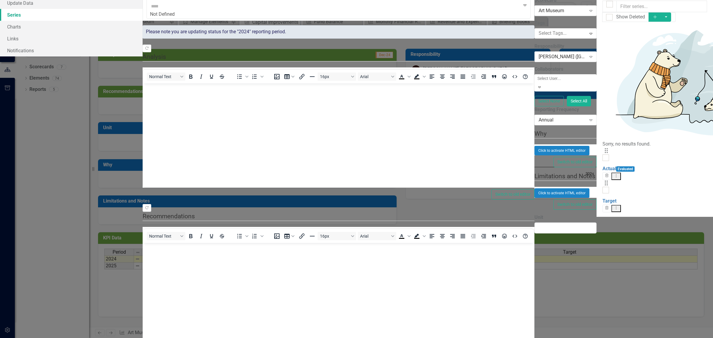
click at [621, 173] on button "Dropdown Menu" at bounding box center [616, 176] width 10 height 7
click at [681, 78] on link "Edit Edit Measure Series" at bounding box center [667, 75] width 67 height 11
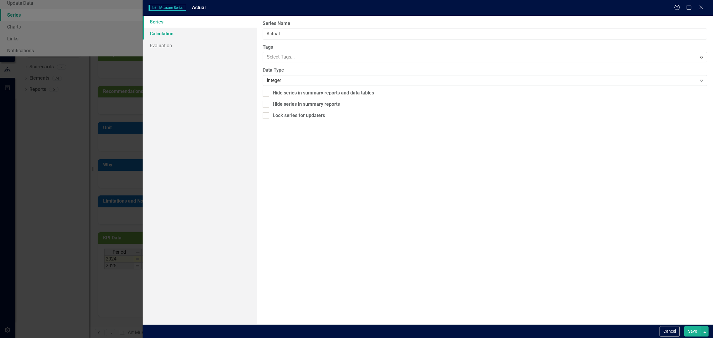
click at [179, 35] on link "Calculation" at bounding box center [200, 34] width 114 height 12
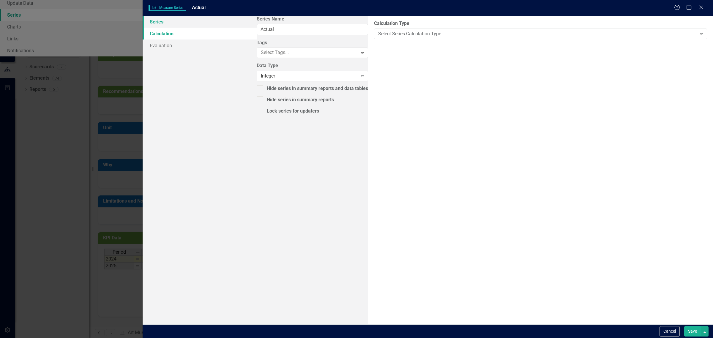
click at [168, 21] on link "Series" at bounding box center [200, 22] width 114 height 12
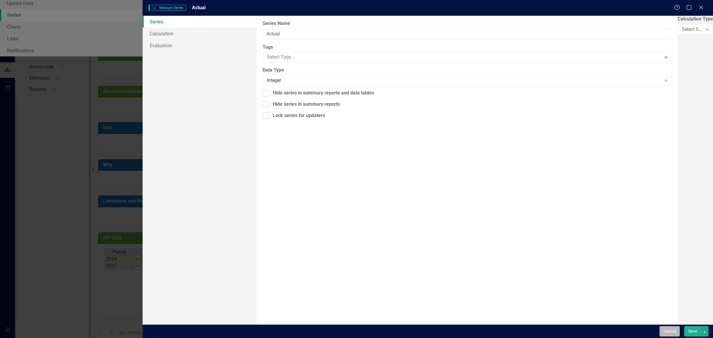
click at [677, 332] on button "Cancel" at bounding box center [669, 331] width 20 height 10
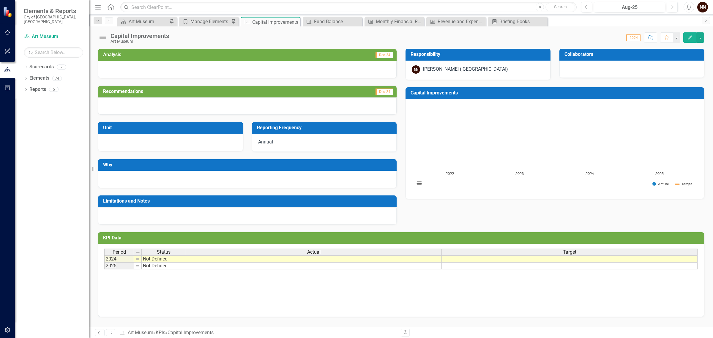
click at [356, 241] on td "KPI Data" at bounding box center [402, 239] width 598 height 10
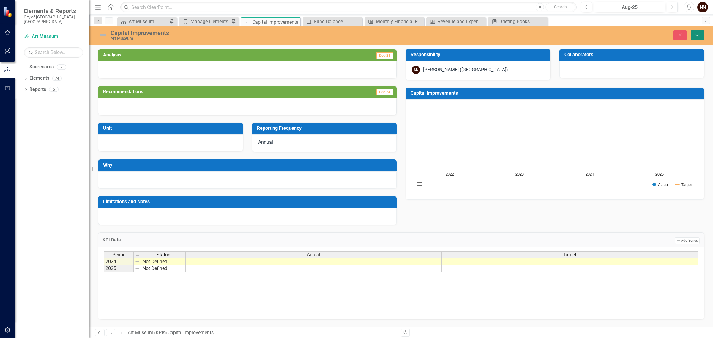
click at [698, 36] on icon "Save" at bounding box center [697, 35] width 5 height 4
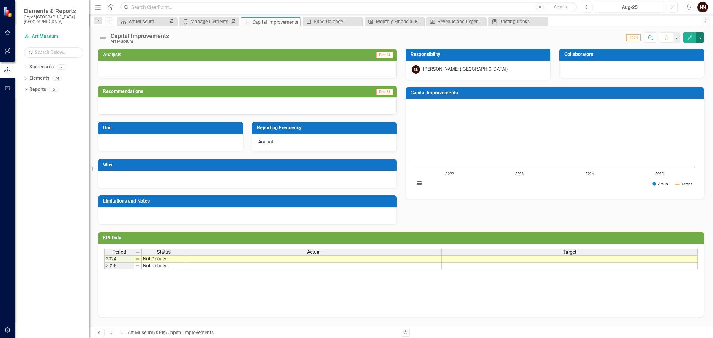
click at [699, 37] on button "button" at bounding box center [700, 37] width 8 height 10
click at [678, 49] on link "Edit Edit KPI" at bounding box center [679, 48] width 48 height 11
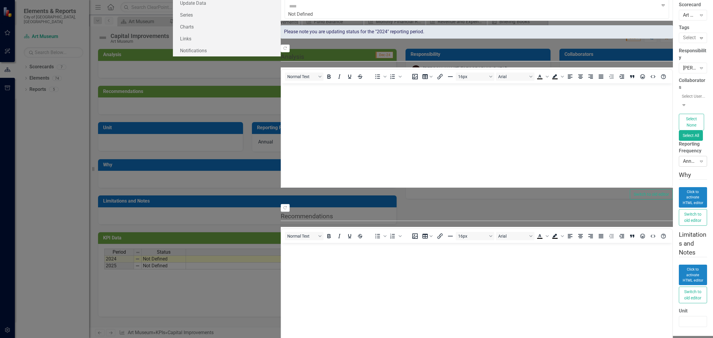
click at [683, 162] on div "Annual" at bounding box center [690, 161] width 14 height 7
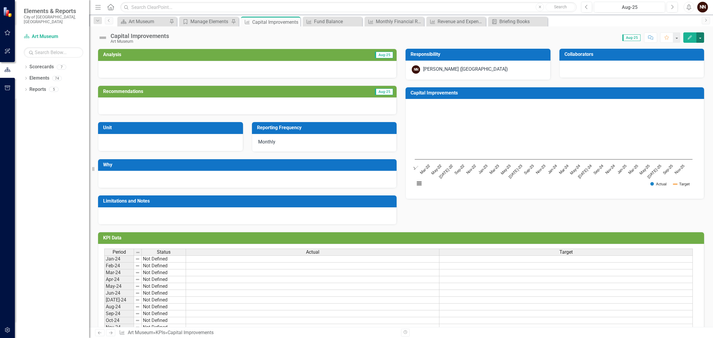
click at [702, 36] on button "button" at bounding box center [700, 37] width 8 height 10
click at [605, 33] on div "Score: N/A Aug-25 Completed Comment Favorite Edit" at bounding box center [438, 37] width 532 height 10
click at [664, 236] on h3 "KPI Data" at bounding box center [402, 237] width 598 height 5
click at [657, 239] on h3 "KPI Data" at bounding box center [402, 237] width 598 height 5
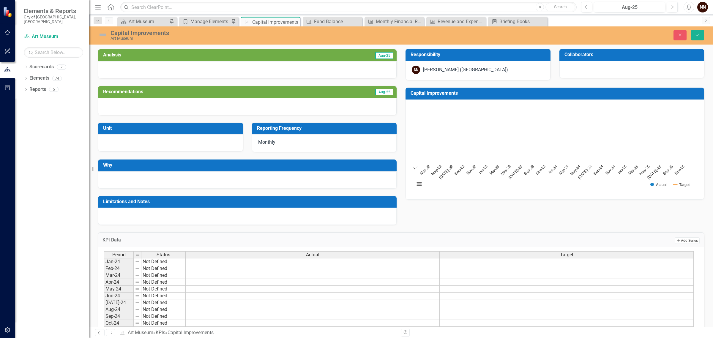
click at [676, 239] on icon "Add" at bounding box center [678, 241] width 4 height 4
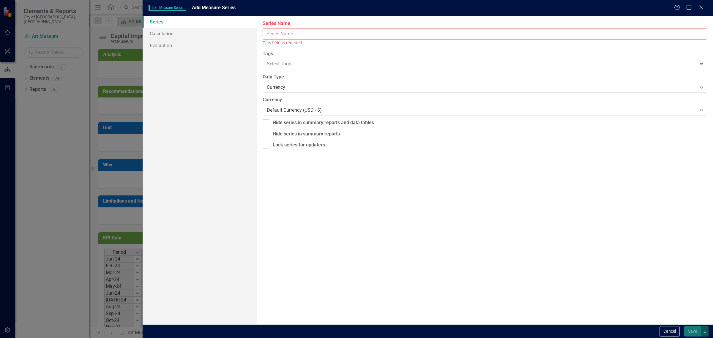
click at [390, 39] on input "Series Name" at bounding box center [485, 34] width 444 height 11
click at [377, 29] on input "Series Name" at bounding box center [485, 34] width 444 height 11
click at [377, 33] on input "Series Name" at bounding box center [485, 34] width 444 height 11
type input "29130- Art Museum Special Projects"
click at [343, 58] on div at bounding box center [480, 57] width 432 height 8
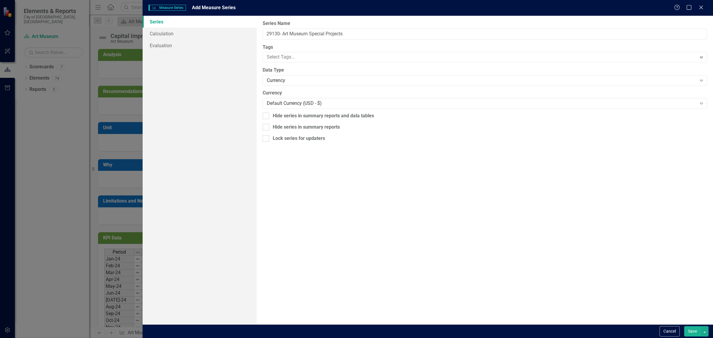
click at [338, 338] on div "Financial" at bounding box center [357, 342] width 703 height 7
click at [337, 90] on div "Currency" at bounding box center [482, 93] width 430 height 7
click at [693, 331] on button "Save" at bounding box center [692, 331] width 17 height 10
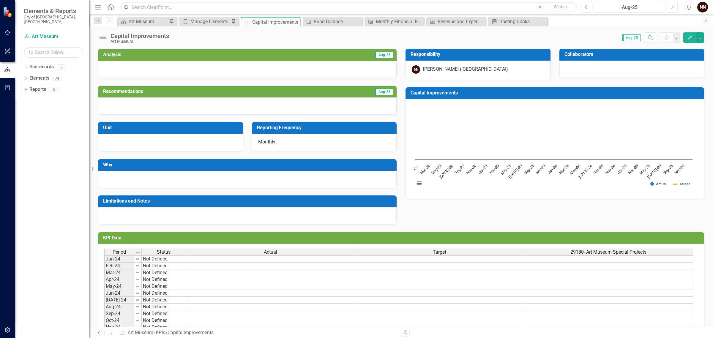
click at [616, 239] on h3 "KPI Data" at bounding box center [402, 237] width 598 height 5
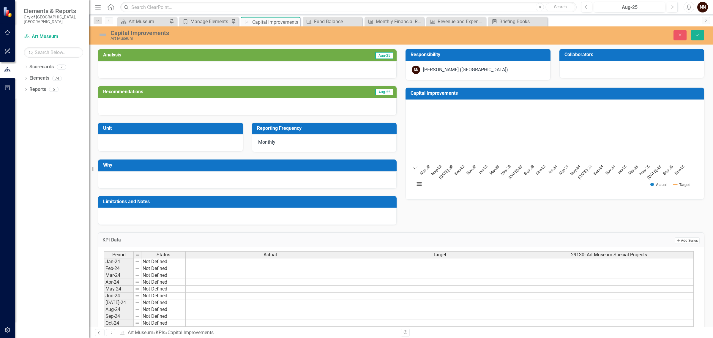
click at [676, 240] on icon "Add" at bounding box center [678, 241] width 4 height 4
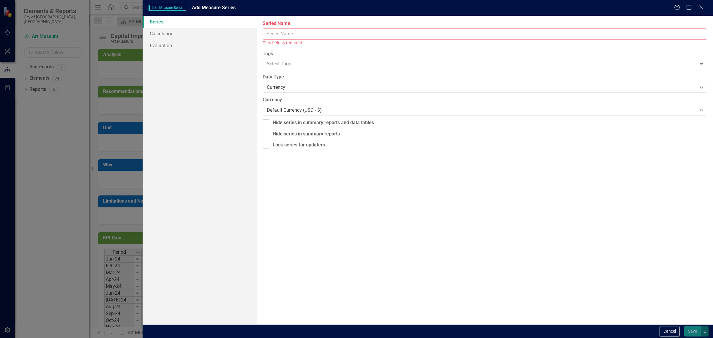
click at [512, 36] on input "Series Name" at bounding box center [485, 34] width 444 height 11
type input "29160- State Approp."
click at [522, 80] on div "Currency" at bounding box center [482, 80] width 430 height 7
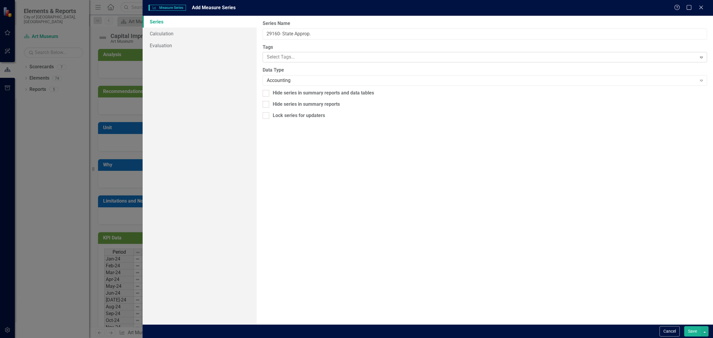
click at [455, 56] on div at bounding box center [480, 57] width 432 height 8
click at [448, 77] on div "Accounting Expand" at bounding box center [485, 80] width 444 height 11
click at [447, 67] on label "Data Type" at bounding box center [485, 70] width 444 height 7
click at [444, 61] on div "Select Tags..." at bounding box center [480, 57] width 432 height 9
click at [431, 338] on div "Financial" at bounding box center [357, 342] width 703 height 7
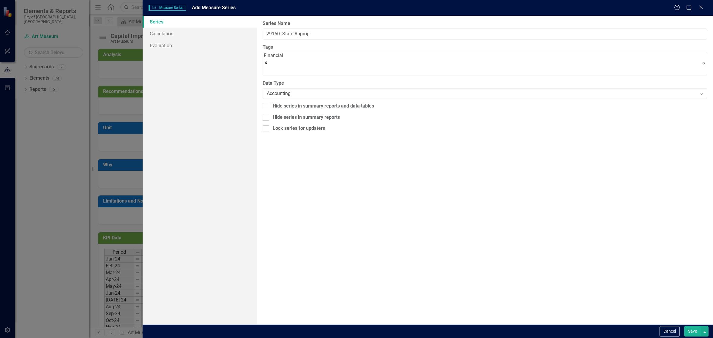
click at [690, 331] on button "Save" at bounding box center [692, 331] width 17 height 10
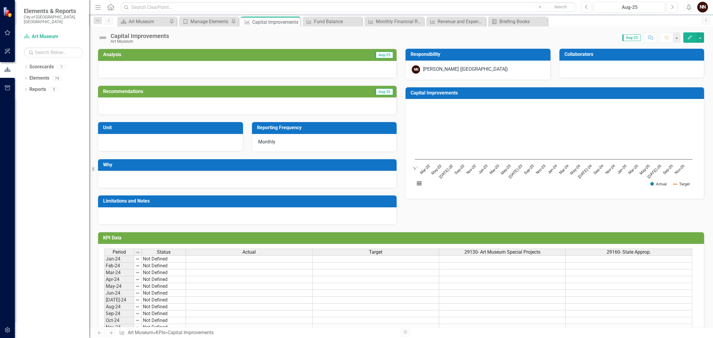
click at [587, 238] on h3 "KPI Data" at bounding box center [402, 237] width 598 height 5
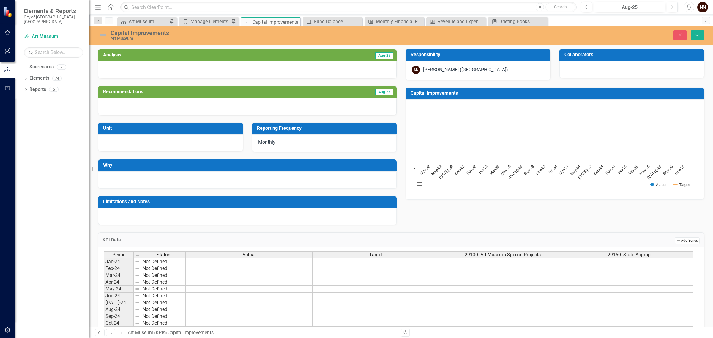
click at [676, 239] on icon "Add" at bounding box center [678, 241] width 4 height 4
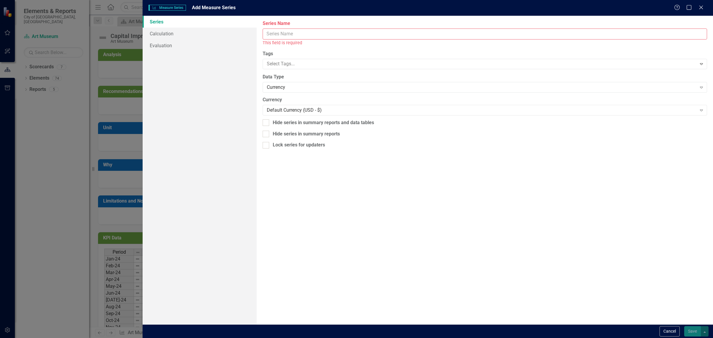
click at [340, 37] on input "Series Name" at bounding box center [485, 34] width 444 height 11
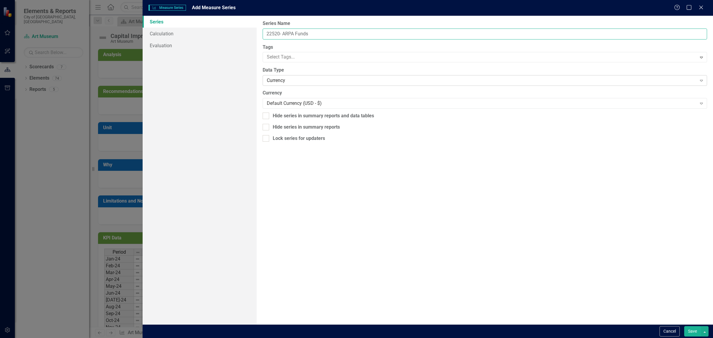
type input "22520- ARPA Funds"
click at [336, 79] on div "Currency" at bounding box center [482, 80] width 430 height 7
click at [307, 55] on div at bounding box center [480, 57] width 432 height 8
click at [300, 338] on div "Financial" at bounding box center [356, 343] width 713 height 10
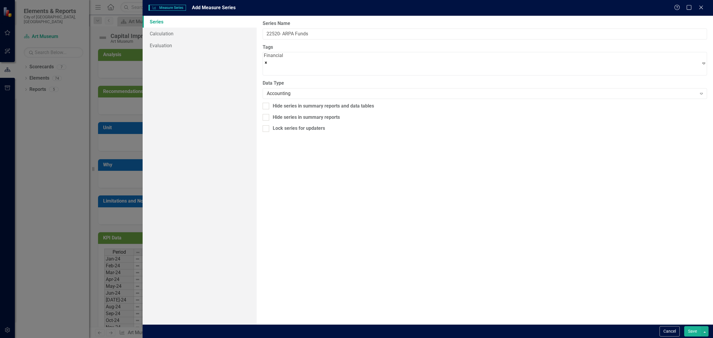
click at [692, 330] on button "Save" at bounding box center [692, 331] width 17 height 10
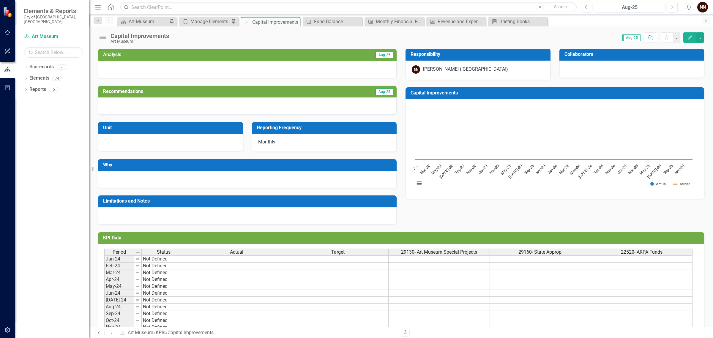
click at [651, 253] on span "22520- ARPA Funds" at bounding box center [642, 251] width 42 height 5
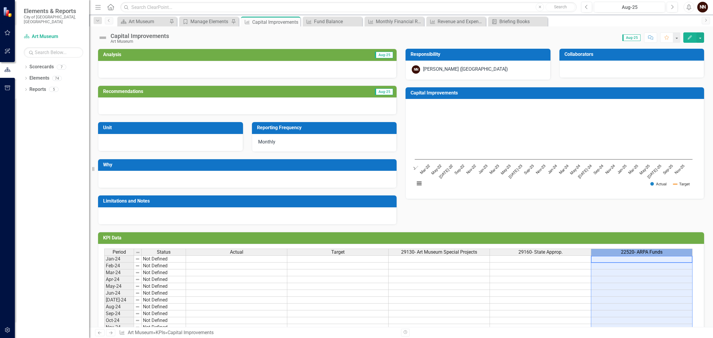
drag, startPoint x: 649, startPoint y: 252, endPoint x: 583, endPoint y: 253, distance: 65.9
click at [583, 253] on tr "Period Status Actual Target 29130- Art Museum Special Projects 29160- State App…" at bounding box center [398, 252] width 588 height 7
click at [600, 252] on div "22520- ARPA Funds" at bounding box center [641, 252] width 101 height 7
click at [572, 218] on div "Analysis Aug-25 Recommendations Aug-25 Unit Reporting Frequency Monthly Why Lim…" at bounding box center [401, 132] width 615 height 183
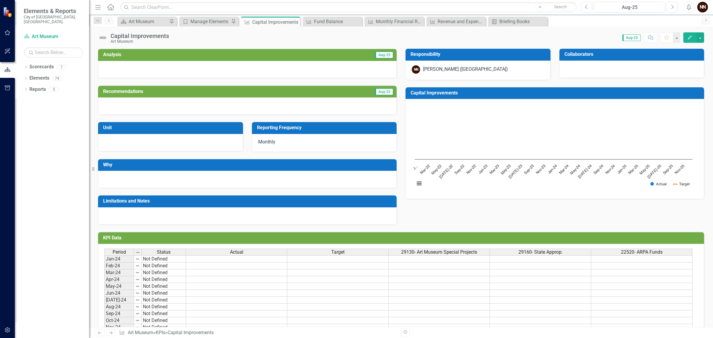
click at [636, 243] on td "KPI Data" at bounding box center [402, 239] width 598 height 10
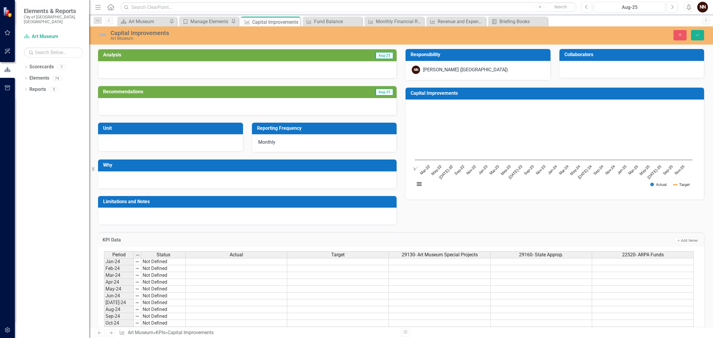
click at [652, 256] on span "22520- ARPA Funds" at bounding box center [643, 254] width 42 height 5
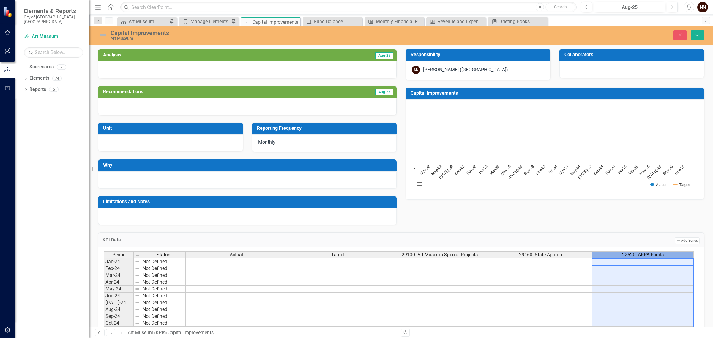
click at [652, 256] on span "22520- ARPA Funds" at bounding box center [643, 254] width 42 height 5
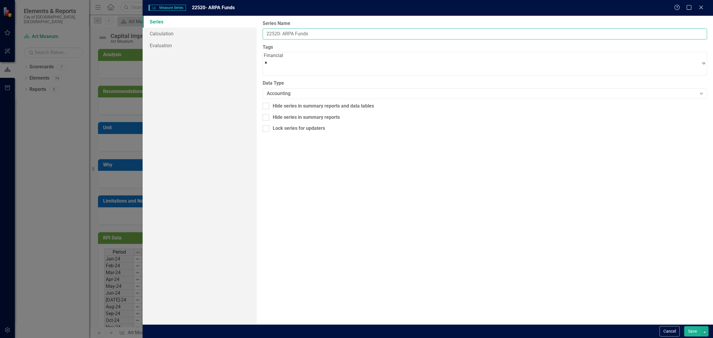
click at [282, 33] on input "22520- ARPA Funds" at bounding box center [485, 34] width 444 height 11
type input "22520- City ARPA Funds"
click at [691, 333] on button "Save" at bounding box center [692, 331] width 17 height 10
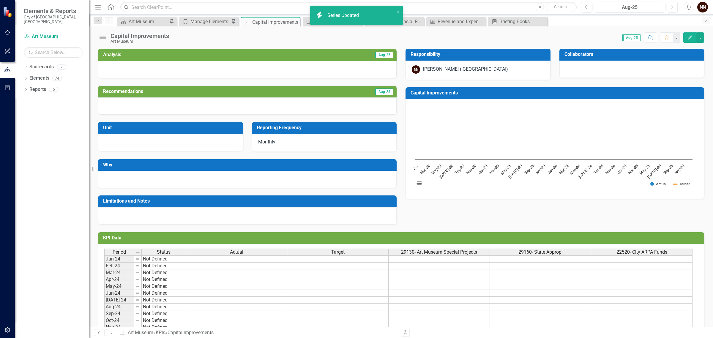
click at [677, 238] on h3 "KPI Data" at bounding box center [402, 237] width 598 height 5
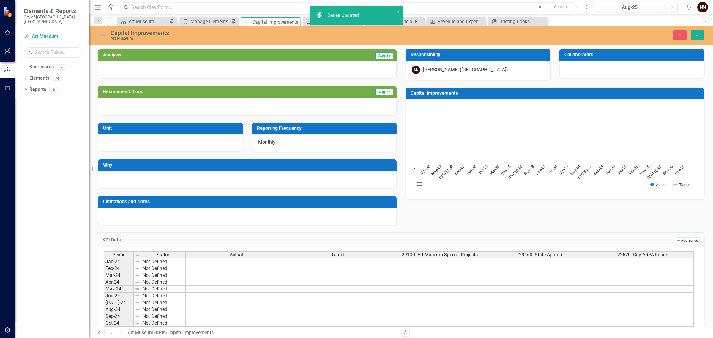
click at [676, 239] on icon "Add" at bounding box center [678, 241] width 4 height 4
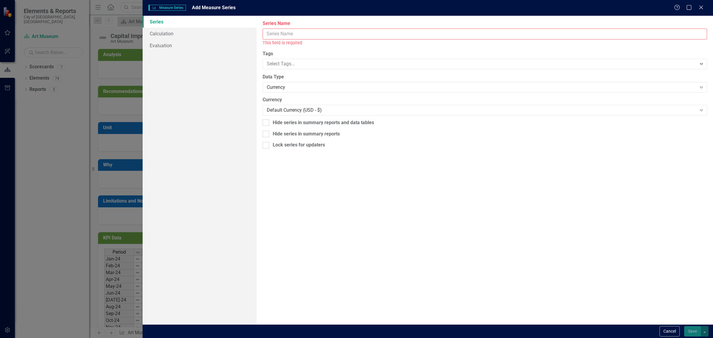
click at [461, 39] on input "Series Name" at bounding box center [485, 34] width 444 height 11
type input "22540 - MO ARPA Funds"
click at [694, 330] on button "Save" at bounding box center [692, 331] width 17 height 10
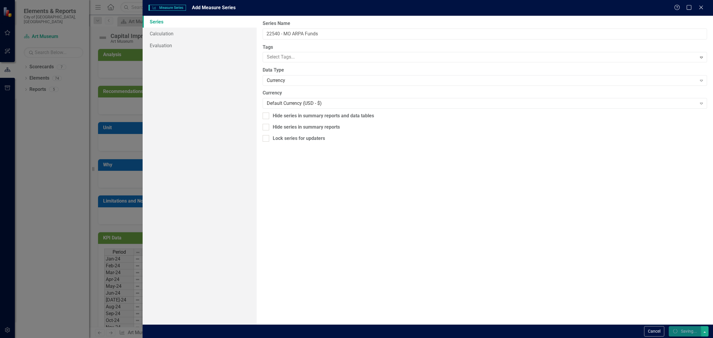
scroll to position [0, 3]
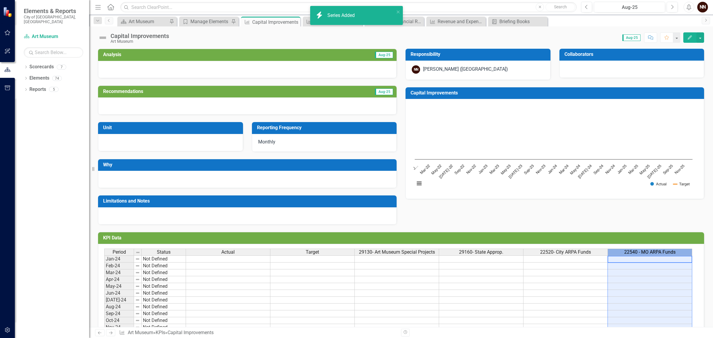
click at [659, 252] on span "22540 - MO ARPA Funds" at bounding box center [649, 251] width 51 height 5
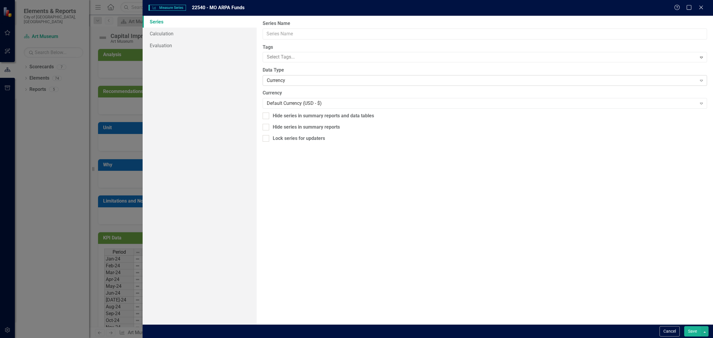
type input "22540 - MO ARPA Funds"
click at [327, 78] on div "Currency" at bounding box center [482, 80] width 430 height 7
click at [306, 57] on div at bounding box center [480, 57] width 432 height 8
click at [306, 338] on div "Financial" at bounding box center [357, 342] width 703 height 7
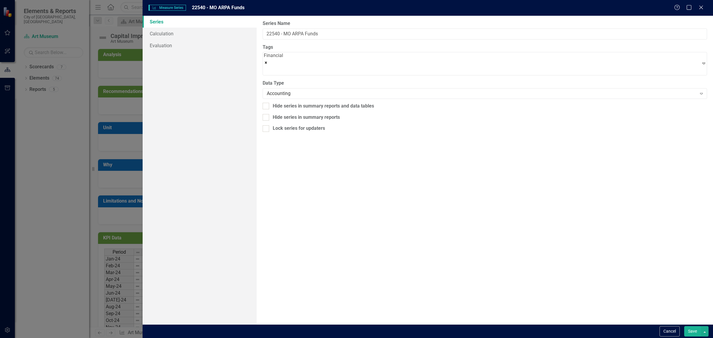
click at [695, 331] on button "Save" at bounding box center [692, 331] width 17 height 10
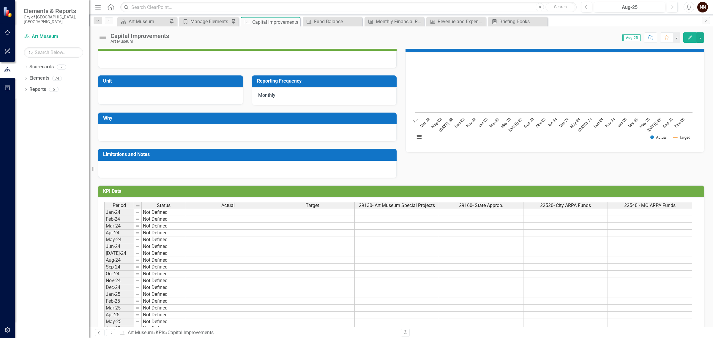
scroll to position [39, 0]
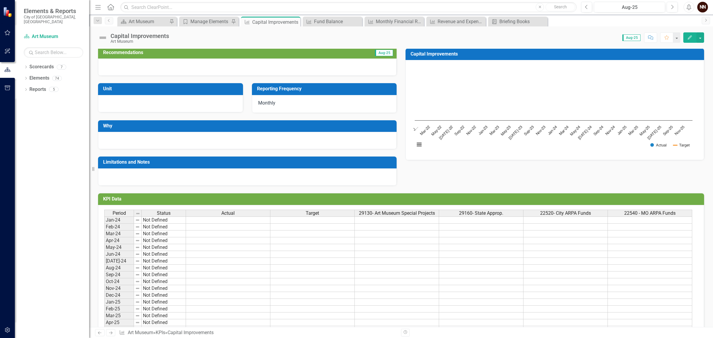
click at [655, 203] on td "KPI Data" at bounding box center [402, 200] width 598 height 10
click at [655, 202] on td "KPI Data" at bounding box center [402, 200] width 598 height 10
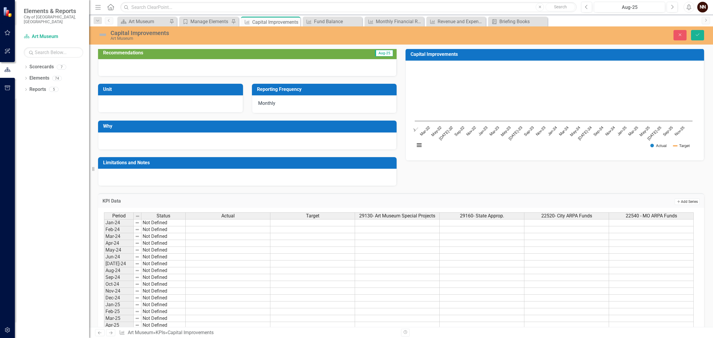
click at [682, 201] on button "Add Add Series" at bounding box center [686, 201] width 25 height 7
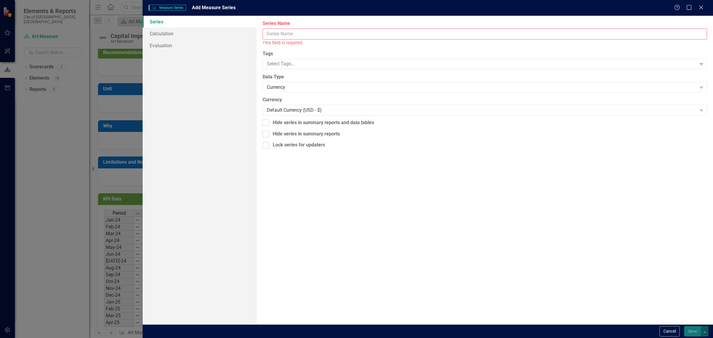
click at [399, 37] on input "Series Name" at bounding box center [485, 34] width 444 height 11
paste input "49010"
type input "49010- Bonded Funds"
click at [322, 82] on div "Currency" at bounding box center [482, 80] width 430 height 7
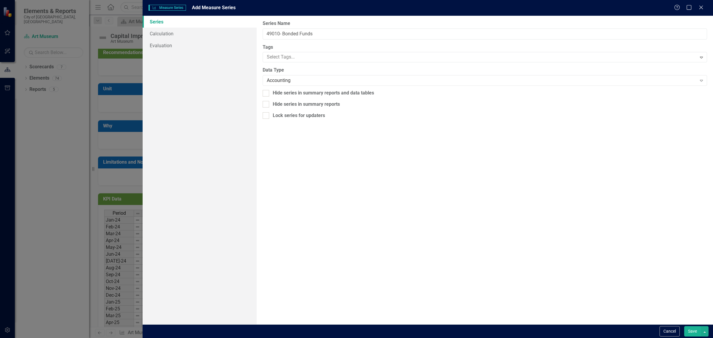
click at [689, 330] on button "Save" at bounding box center [692, 331] width 17 height 10
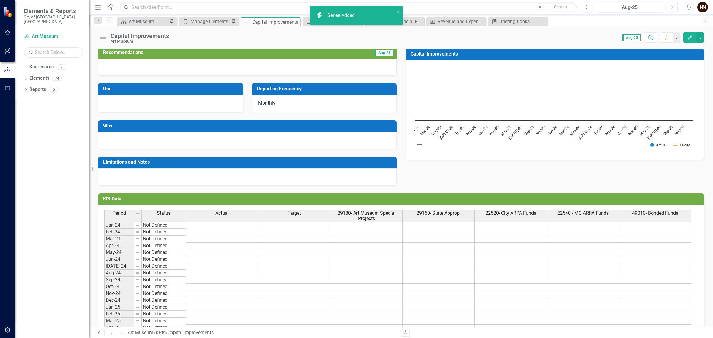
scroll to position [0, 2]
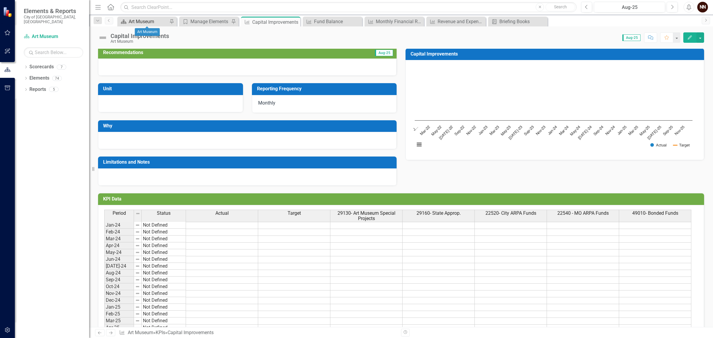
click at [139, 22] on div "Art Museum" at bounding box center [148, 21] width 39 height 7
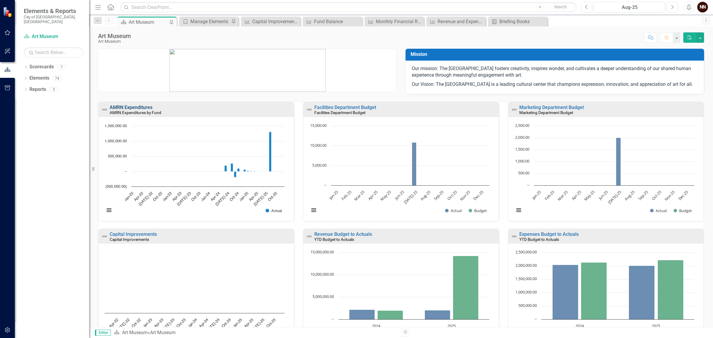
click at [149, 110] on link "AMRN Expenditures" at bounding box center [131, 108] width 43 height 6
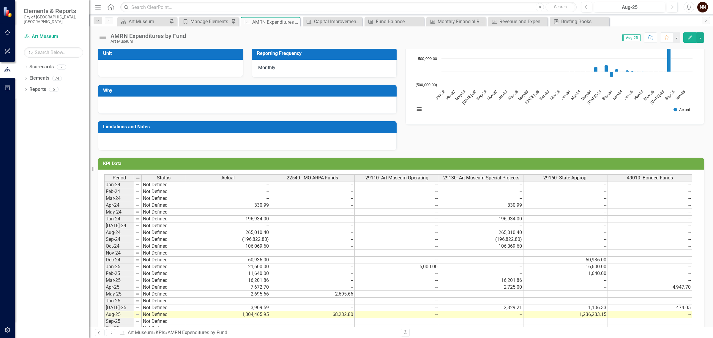
scroll to position [113, 0]
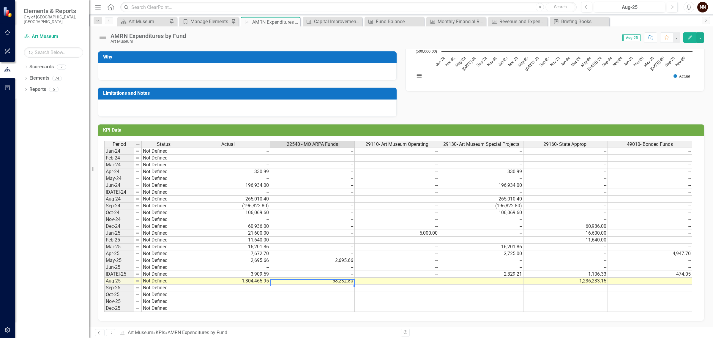
click at [344, 278] on td "68,232.80" at bounding box center [312, 281] width 84 height 7
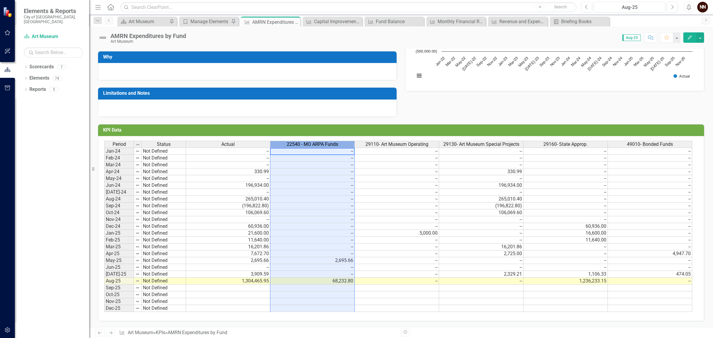
click at [313, 142] on span "22540 - MO ARPA Funds" at bounding box center [312, 144] width 51 height 5
click at [408, 127] on h3 "KPI Data" at bounding box center [402, 129] width 598 height 5
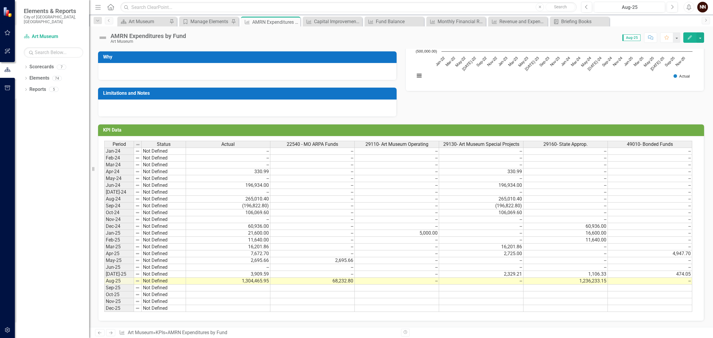
click at [622, 127] on h3 "KPI Data" at bounding box center [402, 129] width 598 height 5
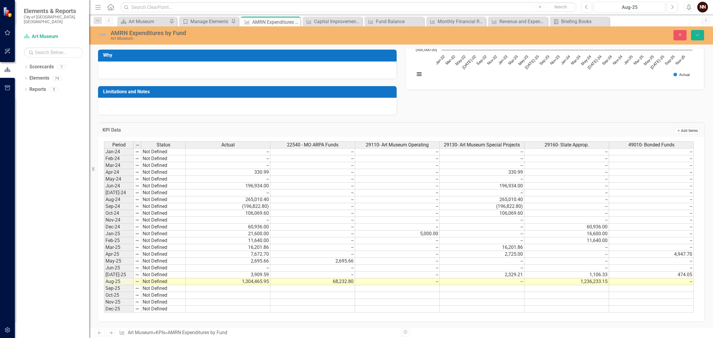
click at [685, 127] on button "Add Add Series" at bounding box center [686, 130] width 25 height 7
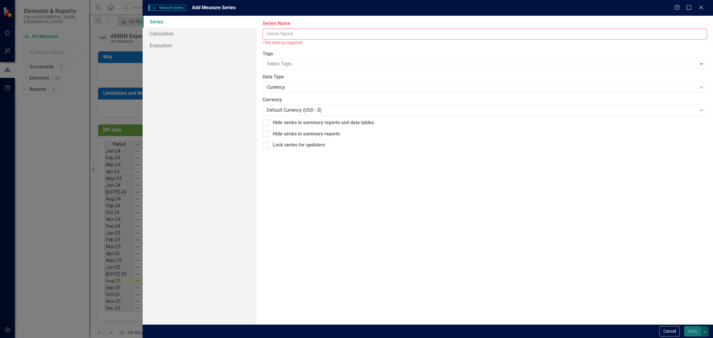
click at [418, 31] on input "Series Name" at bounding box center [485, 34] width 444 height 11
type input "22520- ARPA Funds"
click at [693, 331] on button "Save" at bounding box center [692, 331] width 17 height 10
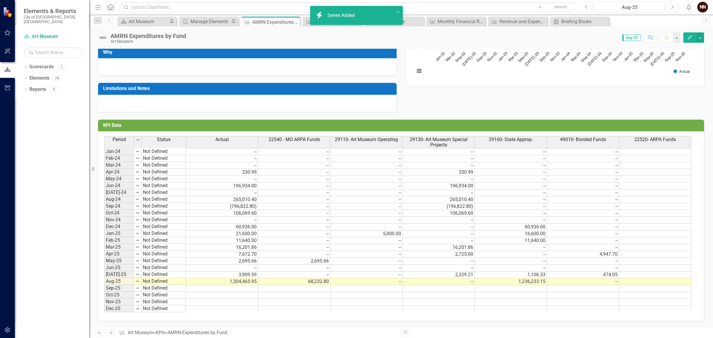
scroll to position [0, 2]
click at [645, 142] on span "22520- ARPA Funds" at bounding box center [655, 139] width 42 height 5
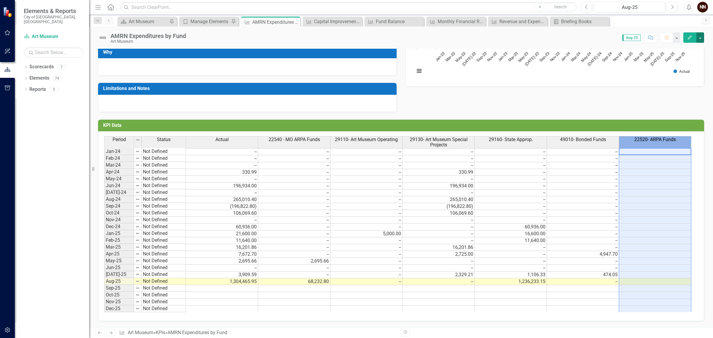
click at [697, 39] on button "button" at bounding box center [700, 37] width 8 height 10
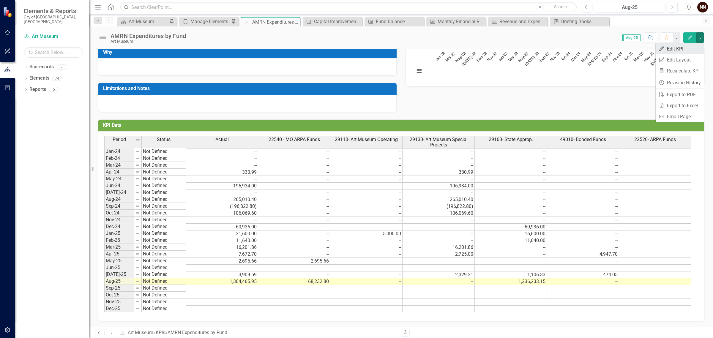
click at [684, 49] on link "Edit Edit KPI" at bounding box center [679, 48] width 48 height 11
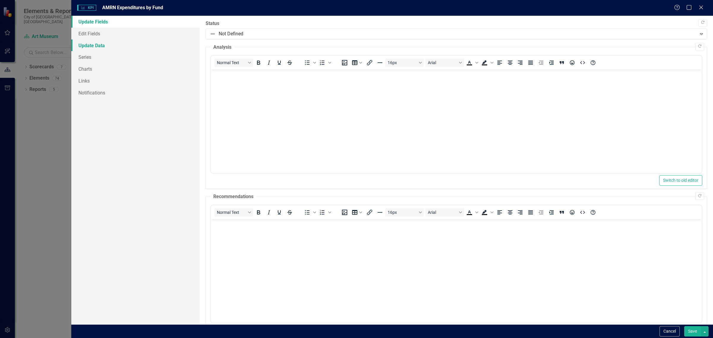
scroll to position [0, 0]
click at [89, 54] on link "Series" at bounding box center [135, 57] width 128 height 12
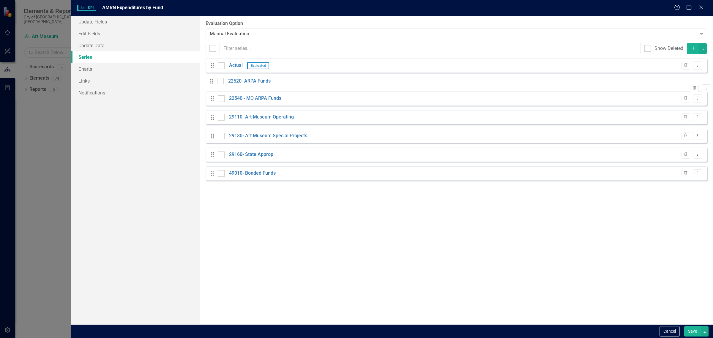
drag, startPoint x: 210, startPoint y: 181, endPoint x: 214, endPoint y: 88, distance: 93.3
click at [214, 88] on div "Drag Actual Evaluated Trash Dropdown Menu Drag 22540 - MO ARPA Funds Trash Drop…" at bounding box center [455, 122] width 501 height 127
click at [697, 330] on button "Save" at bounding box center [692, 331] width 17 height 10
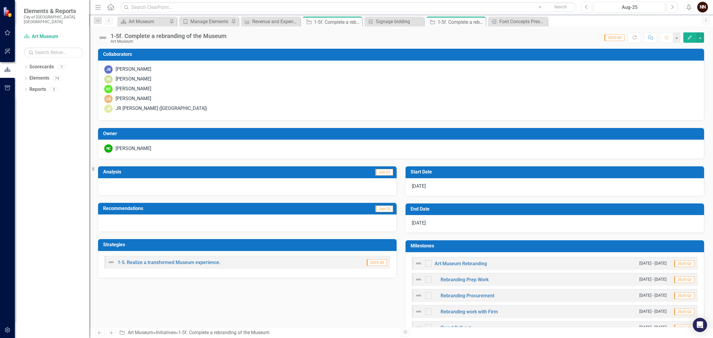
scroll to position [301, 0]
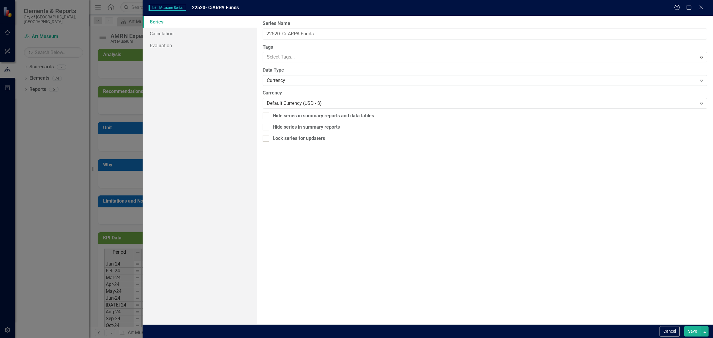
scroll to position [111, 0]
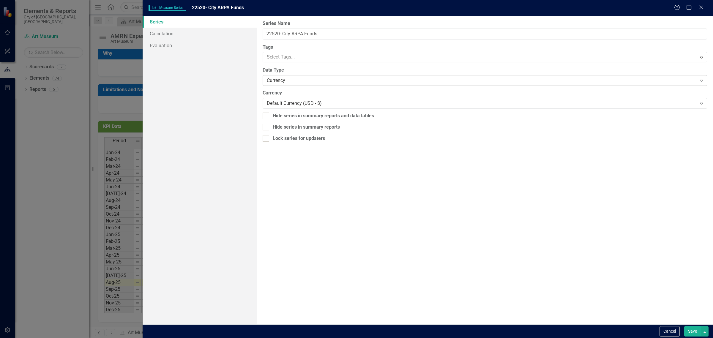
type input "22520- City ARPA Funds"
click at [326, 78] on div "Currency" at bounding box center [482, 80] width 430 height 7
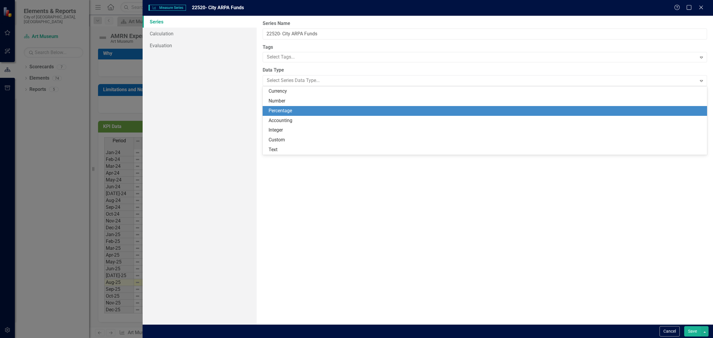
click at [306, 114] on div "Percentage" at bounding box center [485, 111] width 444 height 10
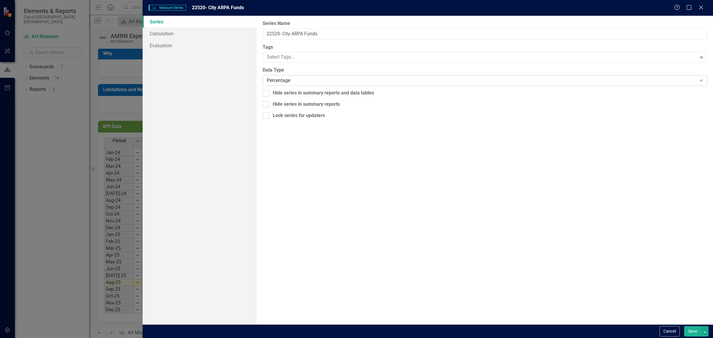
click at [309, 79] on div "Percentage" at bounding box center [482, 80] width 430 height 7
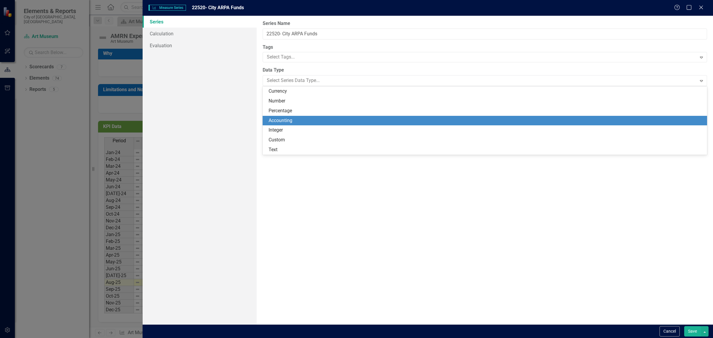
click at [293, 116] on div "Accounting" at bounding box center [485, 121] width 444 height 10
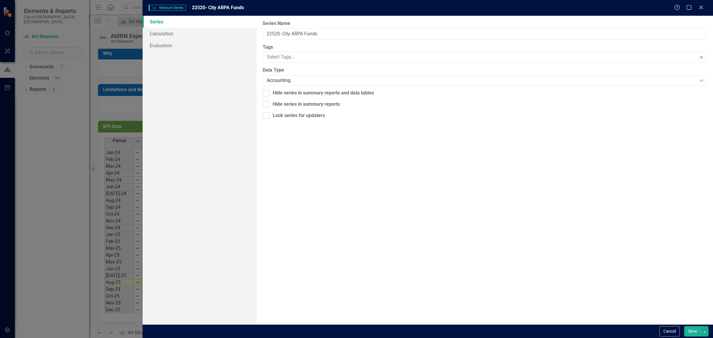
click at [695, 331] on button "Save" at bounding box center [692, 331] width 17 height 10
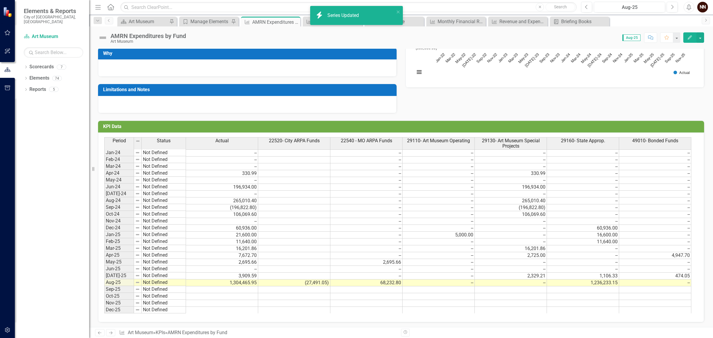
click at [104, 274] on div "Period Status Actual 22520- City ARPA Funds 22540 - MO ARPA Funds 29110- Art Mu…" at bounding box center [104, 225] width 0 height 176
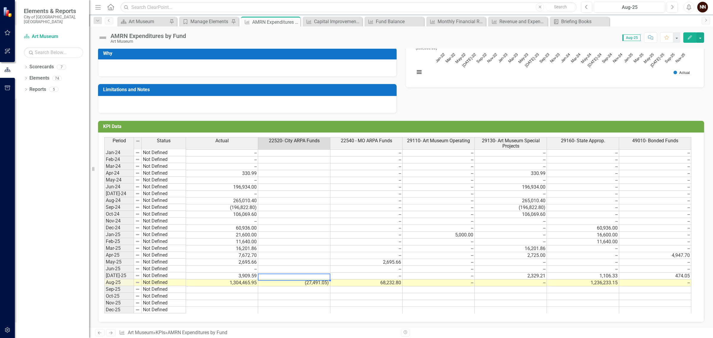
click at [359, 282] on td "68,232.80" at bounding box center [366, 282] width 72 height 7
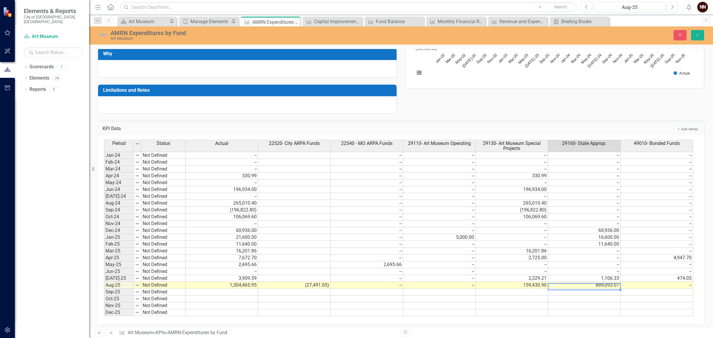
type textarea "889093.07"
click at [240, 287] on td "1,304,465.95" at bounding box center [222, 285] width 72 height 7
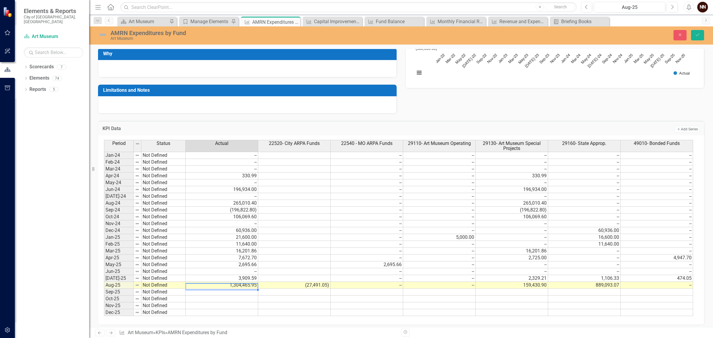
scroll to position [0, 0]
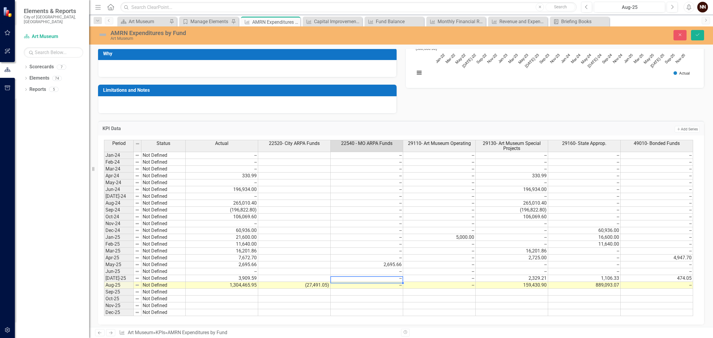
click at [387, 281] on td "--" at bounding box center [367, 278] width 72 height 7
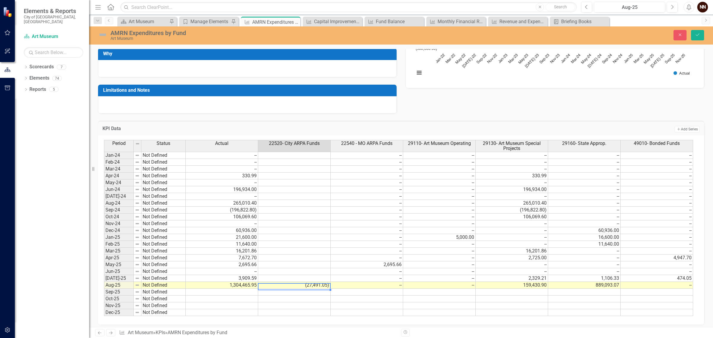
click at [329, 287] on td "(27,491.05)" at bounding box center [294, 285] width 72 height 7
click at [696, 36] on icon "submit" at bounding box center [697, 35] width 4 height 2
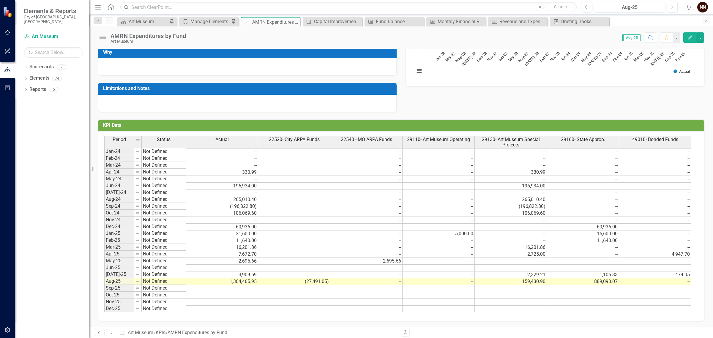
scroll to position [118, 0]
click at [396, 279] on td "--" at bounding box center [366, 281] width 72 height 7
click at [428, 285] on td at bounding box center [438, 288] width 72 height 7
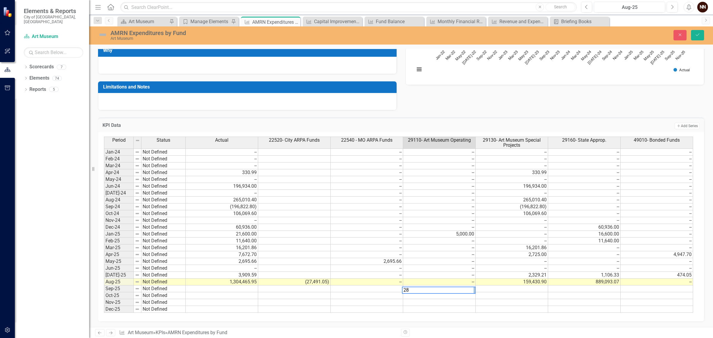
type textarea "2"
click at [104, 277] on div "Period Status Actual 22520- City ARPA Funds 22540 - MO ARPA Funds 29110- Art Mu…" at bounding box center [104, 225] width 0 height 176
type textarea "284577.25"
click at [238, 279] on td "1,304,465.95" at bounding box center [222, 282] width 72 height 7
type textarea "1333101.22"
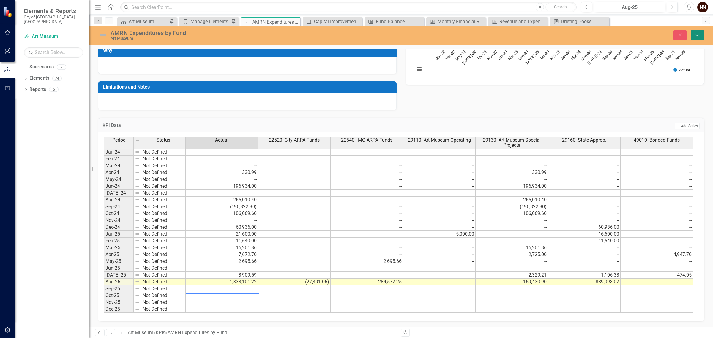
click at [699, 36] on icon "Save" at bounding box center [697, 35] width 5 height 4
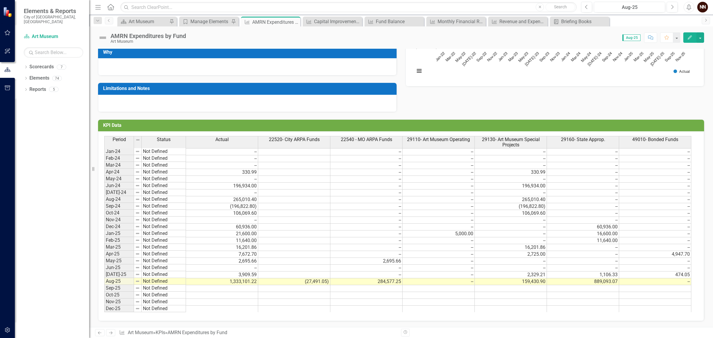
click at [321, 231] on td at bounding box center [294, 233] width 72 height 7
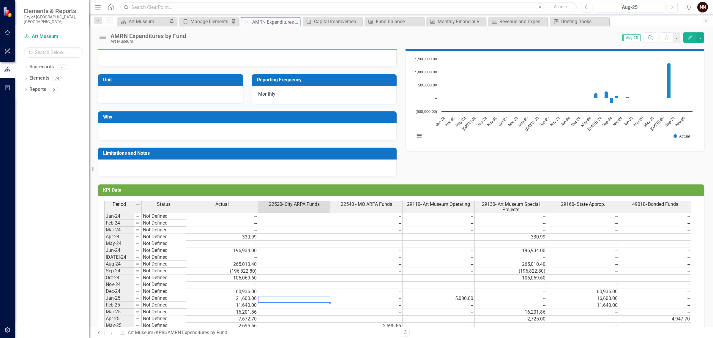
scroll to position [80, 0]
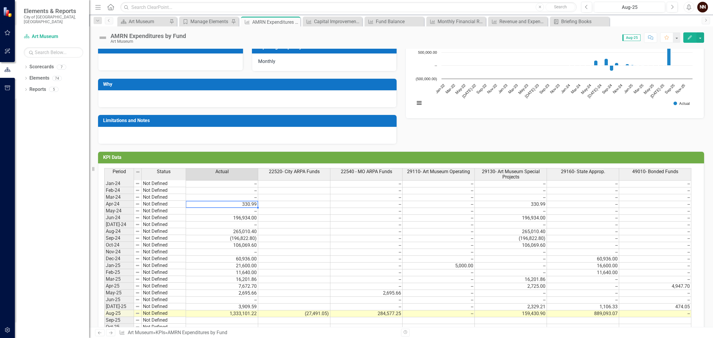
click at [192, 204] on td "330.99" at bounding box center [222, 204] width 72 height 7
drag, startPoint x: 119, startPoint y: 262, endPoint x: 120, endPoint y: 266, distance: 4.5
click at [120, 266] on tbody "Jan-24 Not Defined Feb-24 Not Defined Mar-24 Not Defined Apr-24 Not Defined May…" at bounding box center [145, 262] width 82 height 164
click at [112, 244] on td "Oct-24" at bounding box center [119, 245] width 30 height 7
click at [119, 220] on td "Jun-24" at bounding box center [119, 217] width 30 height 7
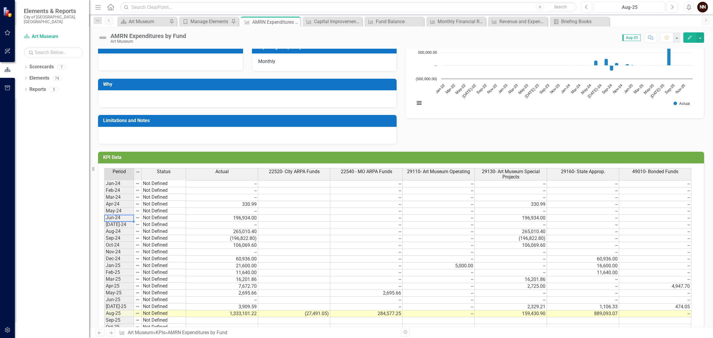
scroll to position [2, 0]
